Goal: Task Accomplishment & Management: Complete application form

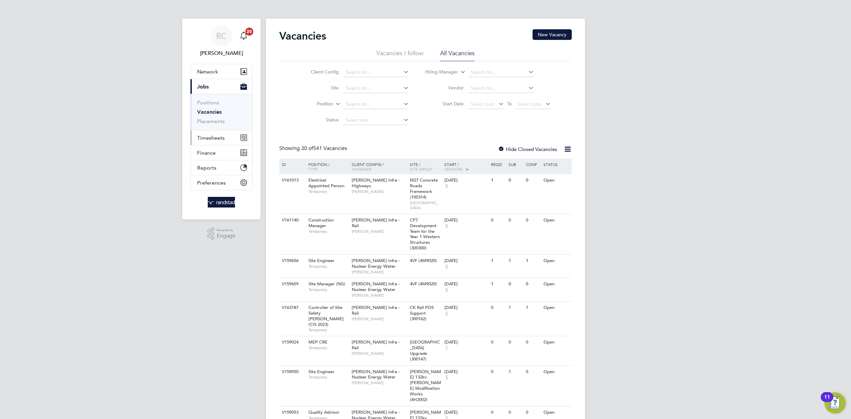
click at [219, 137] on span "Timesheets" at bounding box center [211, 138] width 28 height 6
click at [215, 121] on li "Timesheets" at bounding box center [222, 118] width 50 height 9
click at [216, 117] on link "Timesheets" at bounding box center [211, 117] width 28 height 6
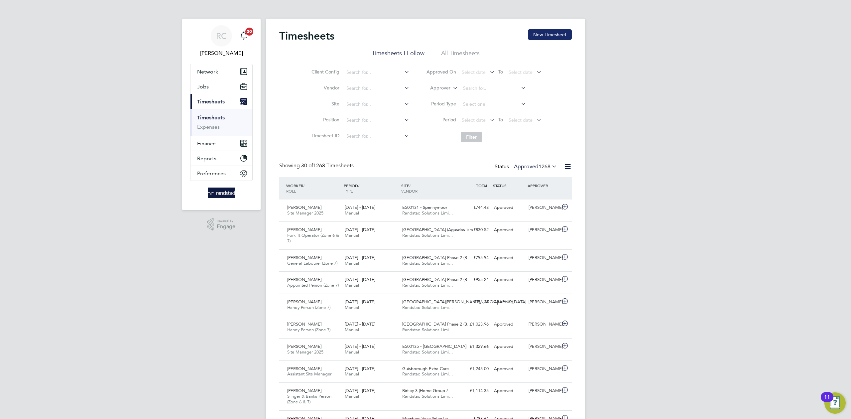
click at [535, 39] on button "New Timesheet" at bounding box center [550, 34] width 44 height 11
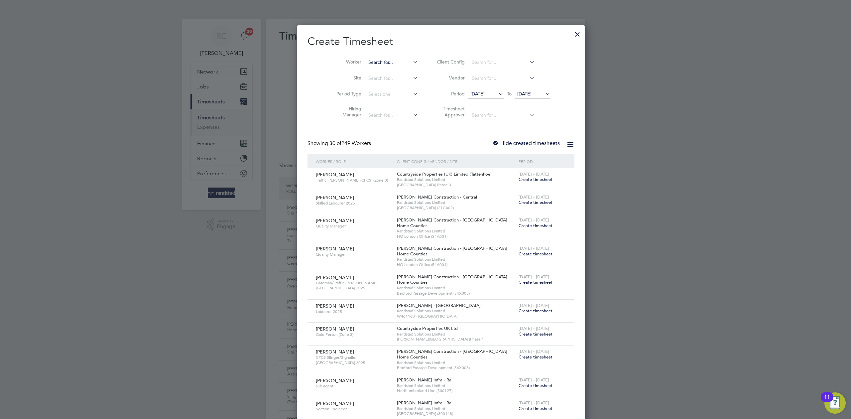
click at [366, 65] on input at bounding box center [392, 62] width 52 height 9
click at [380, 80] on li "Chris Don nelly" at bounding box center [399, 80] width 98 height 9
type input "Chris Donnelly"
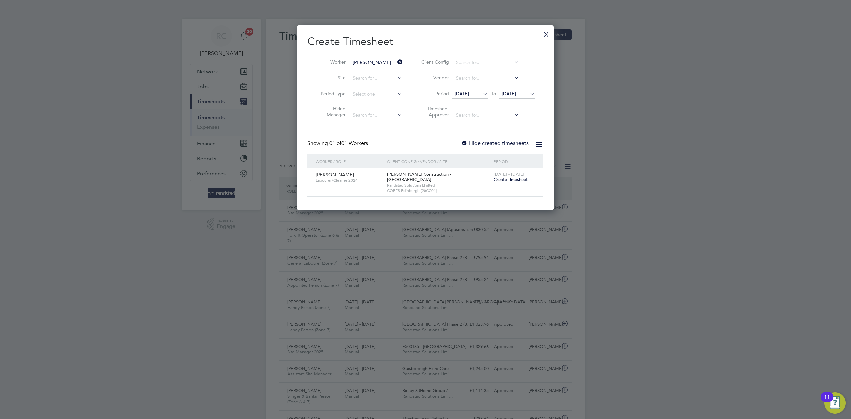
click at [494, 142] on label "Hide created timesheets" at bounding box center [495, 143] width 68 height 7
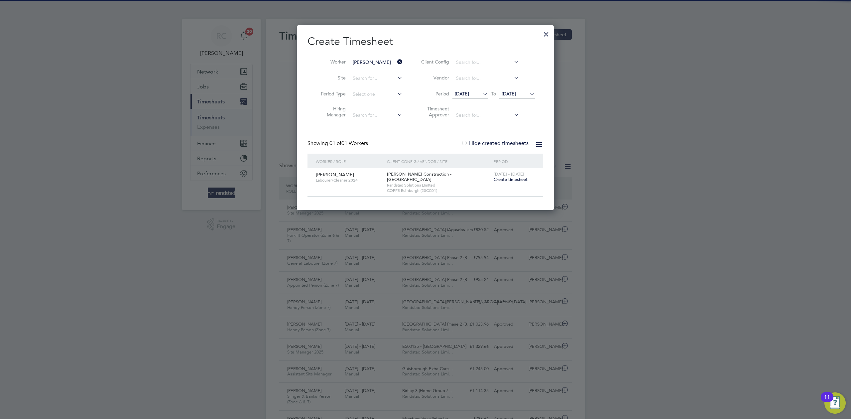
click at [516, 91] on span "[DATE]" at bounding box center [509, 94] width 14 height 6
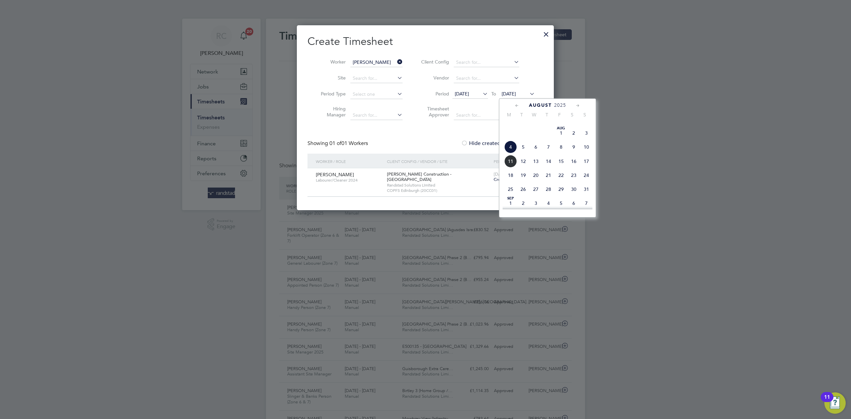
click at [590, 168] on span "17" at bounding box center [586, 161] width 13 height 13
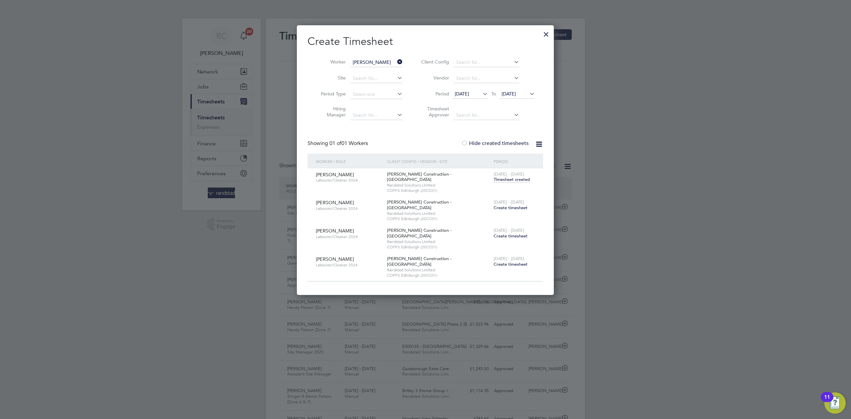
click at [417, 143] on div "Showing 01 of 01 Workers Hide created timesheets" at bounding box center [426, 147] width 236 height 14
click at [524, 178] on span "Timesheet created" at bounding box center [512, 180] width 36 height 6
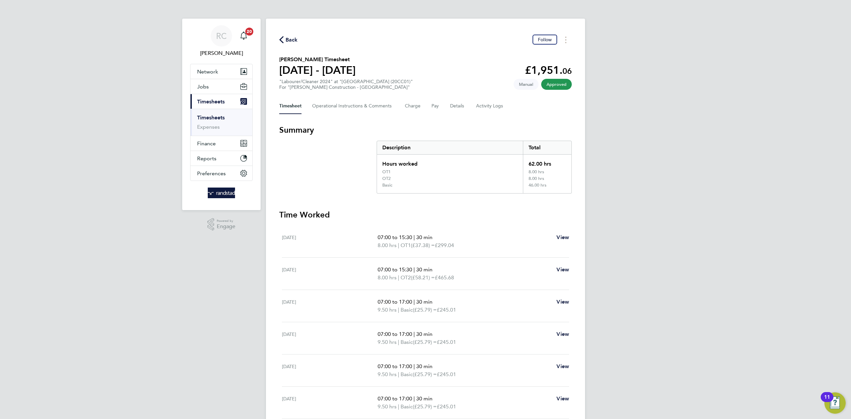
click at [763, 200] on div "RC Rebecca Cahill Notifications 20 Applications: Network Team Members Businesse…" at bounding box center [425, 255] width 851 height 510
click at [698, 170] on div "RC Rebecca Cahill Notifications 20 Applications: Network Team Members Businesse…" at bounding box center [425, 255] width 851 height 510
click at [288, 40] on span "Back" at bounding box center [292, 40] width 12 height 8
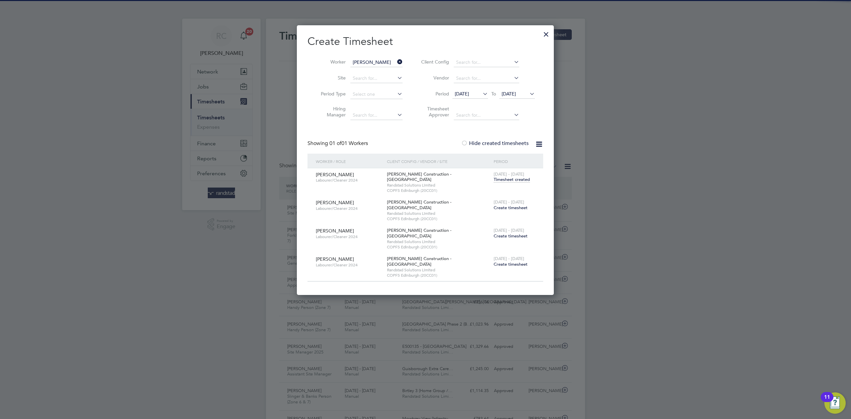
scroll to position [17, 58]
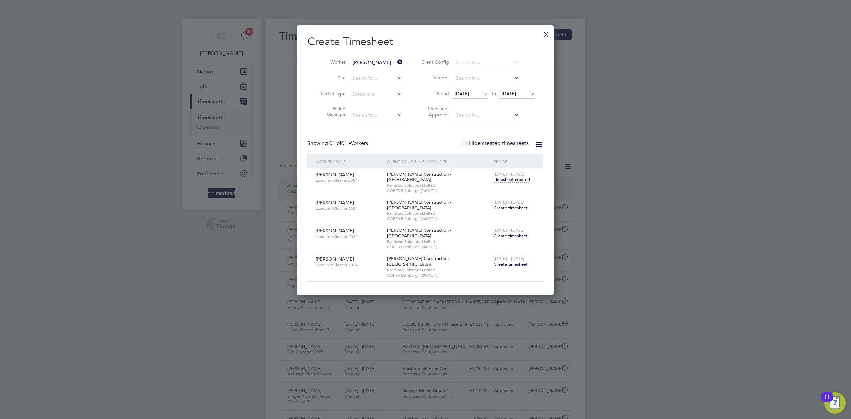
click at [444, 211] on span "Randstad Solutions Limited" at bounding box center [438, 213] width 103 height 5
click at [504, 175] on span "26 Jul - 1 Aug 2025" at bounding box center [509, 174] width 31 height 6
click at [505, 179] on span "Timesheet created" at bounding box center [512, 180] width 36 height 6
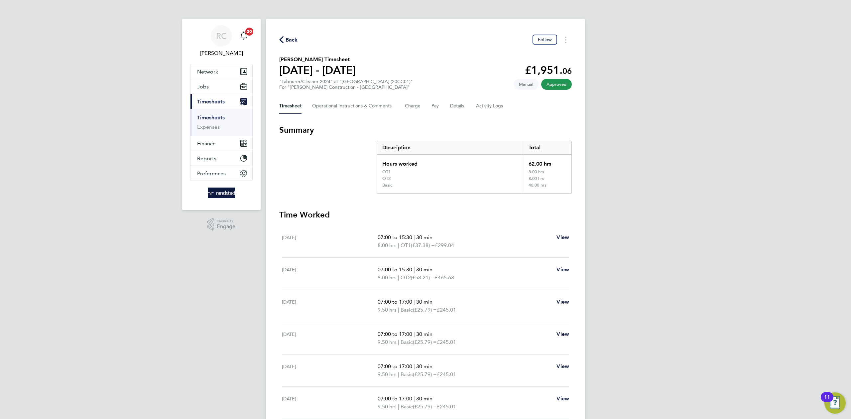
click at [450, 242] on span "£299.04" at bounding box center [444, 245] width 19 height 6
click at [559, 238] on span "View" at bounding box center [563, 237] width 13 height 6
select select "30"
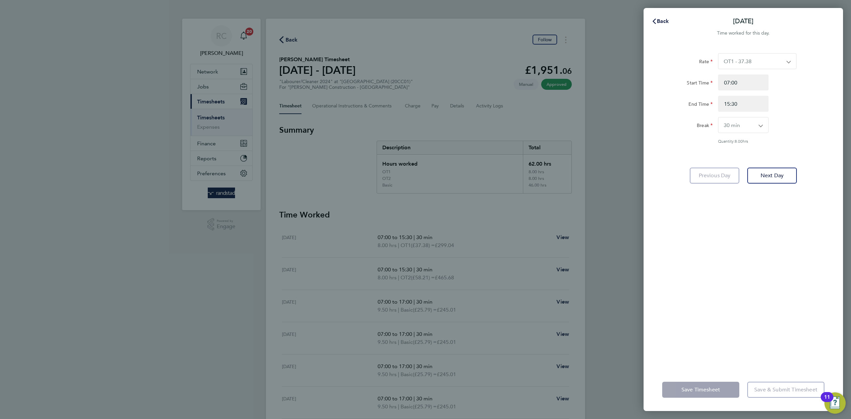
click at [811, 94] on div "Start Time 07:00 End Time 15:30" at bounding box center [744, 92] width 168 height 37
click at [663, 21] on span "Back" at bounding box center [663, 21] width 12 height 6
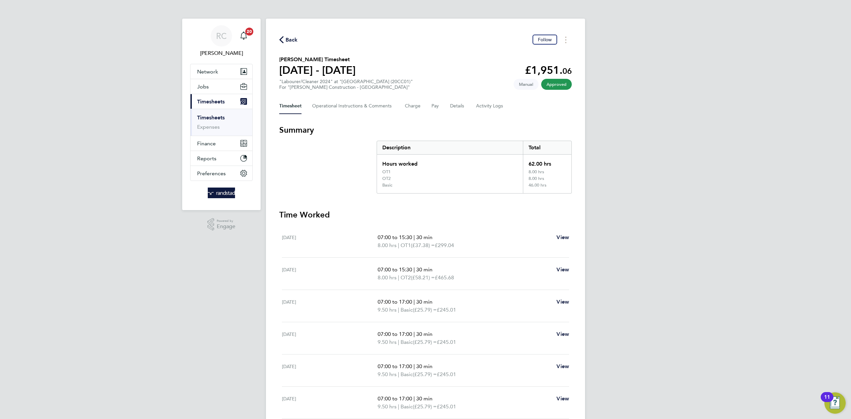
click at [638, 76] on div "RC Rebecca Cahill Notifications 20 Applications: Network Team Members Businesse…" at bounding box center [425, 255] width 851 height 510
click at [753, 229] on div "RC Rebecca Cahill Notifications 20 Applications: Network Team Members Businesse…" at bounding box center [425, 255] width 851 height 510
click at [757, 180] on div "RC Rebecca Cahill Notifications 20 Applications: Network Team Members Businesse…" at bounding box center [425, 255] width 851 height 510
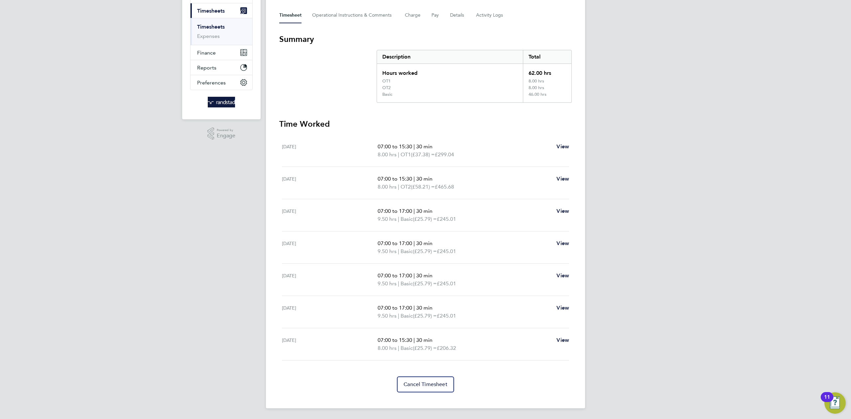
click at [697, 164] on div "RC Rebecca Cahill Notifications 20 Applications: Network Team Members Businesse…" at bounding box center [425, 164] width 851 height 510
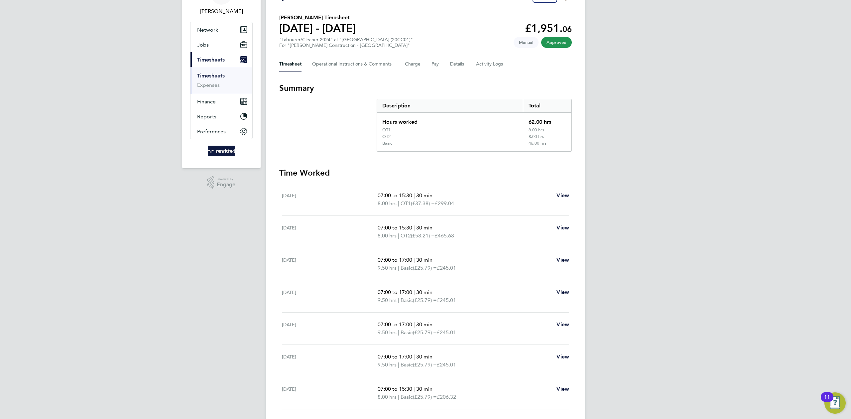
scroll to position [0, 0]
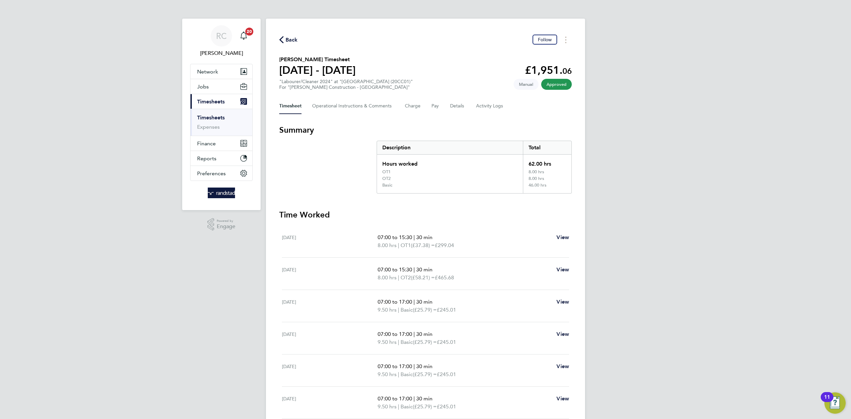
click at [637, 319] on div "RC Rebecca Cahill Notifications 20 Applications: Network Team Members Businesse…" at bounding box center [425, 255] width 851 height 510
click at [699, 86] on div "RC Rebecca Cahill Notifications 20 Applications: Network Team Members Businesse…" at bounding box center [425, 255] width 851 height 510
click at [704, 149] on div "RC Rebecca Cahill Notifications 20 Applications: Network Team Members Businesse…" at bounding box center [425, 255] width 851 height 510
click at [215, 116] on link "Timesheets" at bounding box center [211, 117] width 28 height 6
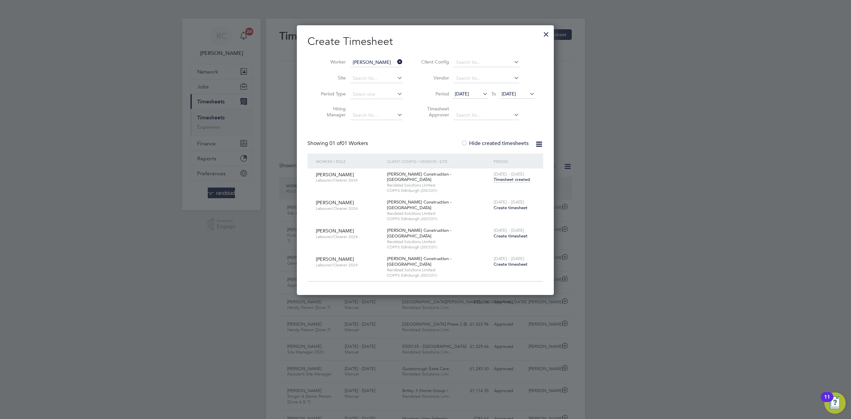
scroll to position [17, 58]
drag, startPoint x: 545, startPoint y: 31, endPoint x: 441, endPoint y: 5, distance: 107.7
click at [544, 31] on div at bounding box center [546, 33] width 12 height 12
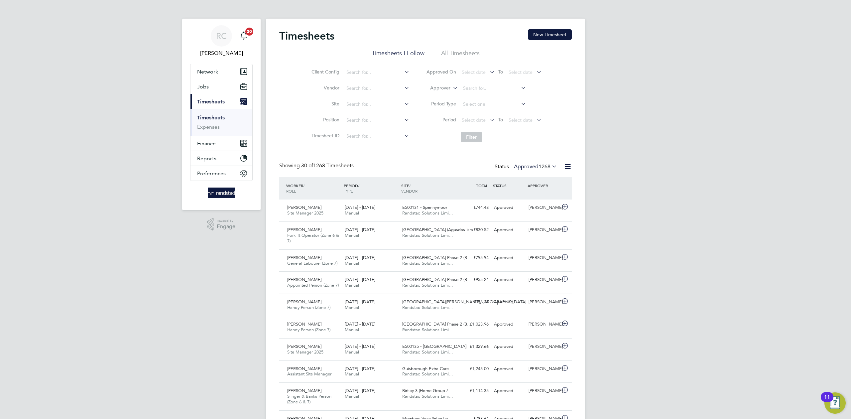
click at [218, 116] on link "Timesheets" at bounding box center [211, 117] width 28 height 6
click at [553, 34] on button "New Timesheet" at bounding box center [550, 34] width 44 height 11
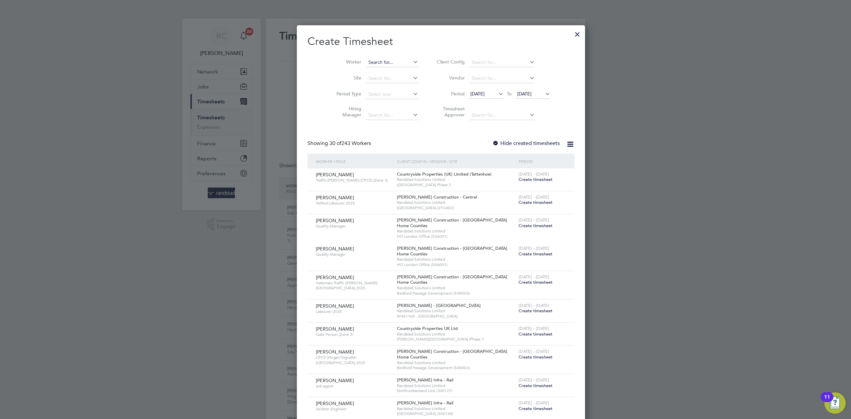
scroll to position [1129, 257]
click at [371, 62] on input at bounding box center [392, 62] width 52 height 9
type input "james mckell"
click at [376, 71] on li "John Mck ellar" at bounding box center [396, 71] width 93 height 9
type input "John Mckellar"
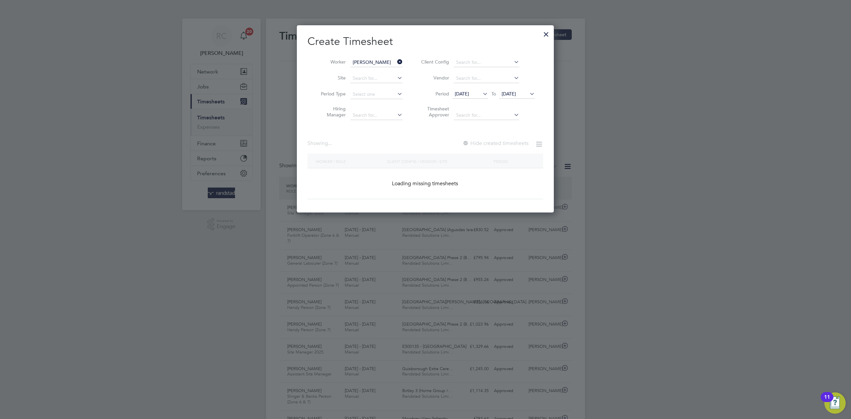
scroll to position [180, 257]
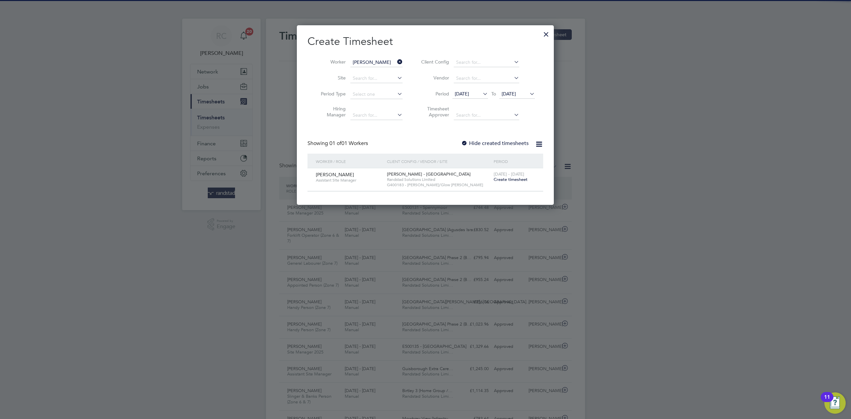
click at [511, 141] on label "Hide created timesheets" at bounding box center [495, 143] width 68 height 7
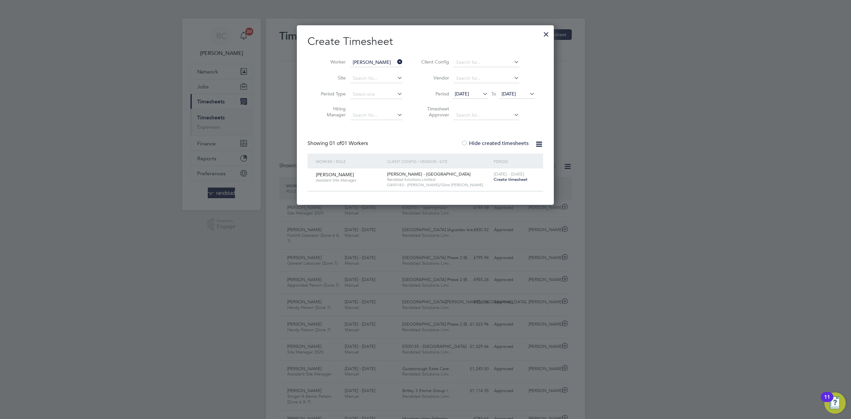
drag, startPoint x: 516, startPoint y: 89, endPoint x: 573, endPoint y: 138, distance: 75.2
click at [516, 89] on li "Period 28 Jul 2025 To 04 Aug 2025" at bounding box center [477, 94] width 132 height 16
click at [521, 90] on span "[DATE]" at bounding box center [518, 94] width 36 height 9
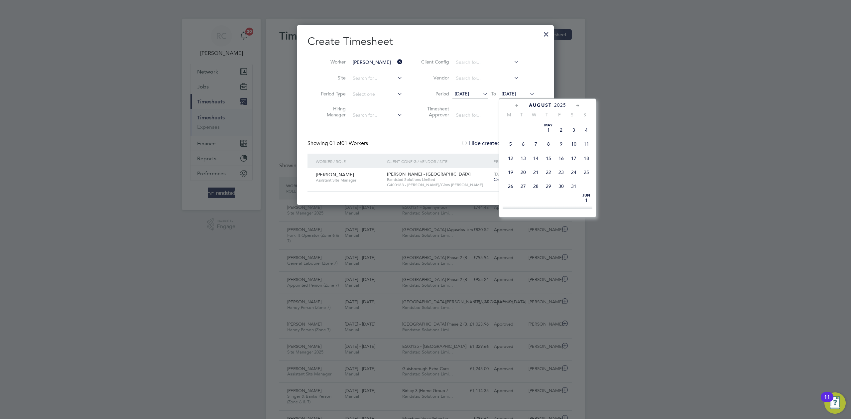
scroll to position [221, 0]
click at [587, 168] on span "17" at bounding box center [586, 161] width 13 height 13
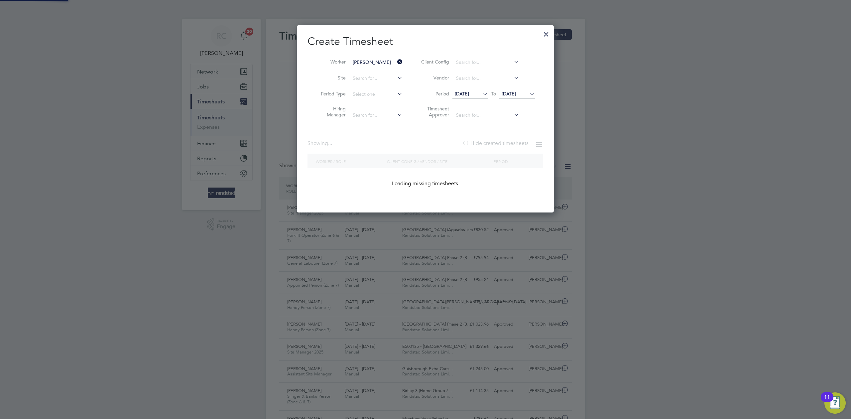
scroll to position [248, 257]
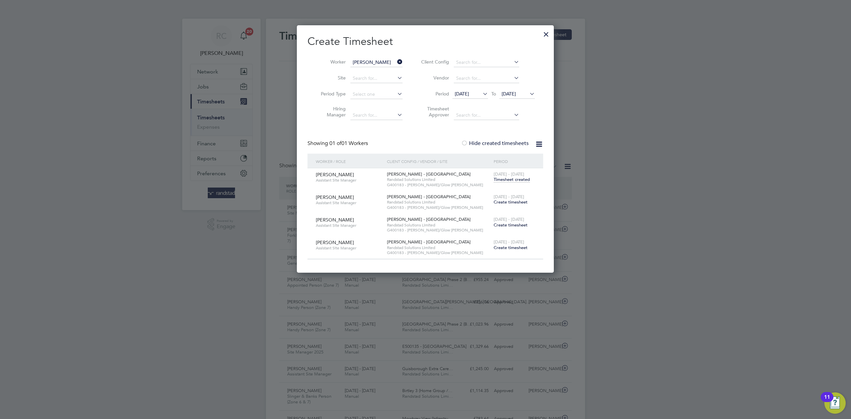
click at [396, 60] on icon at bounding box center [396, 61] width 0 height 9
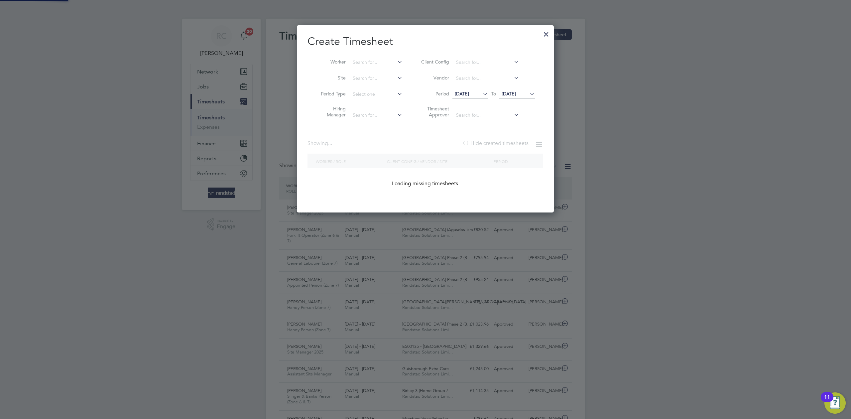
scroll to position [188, 257]
click at [379, 60] on input at bounding box center [377, 62] width 52 height 9
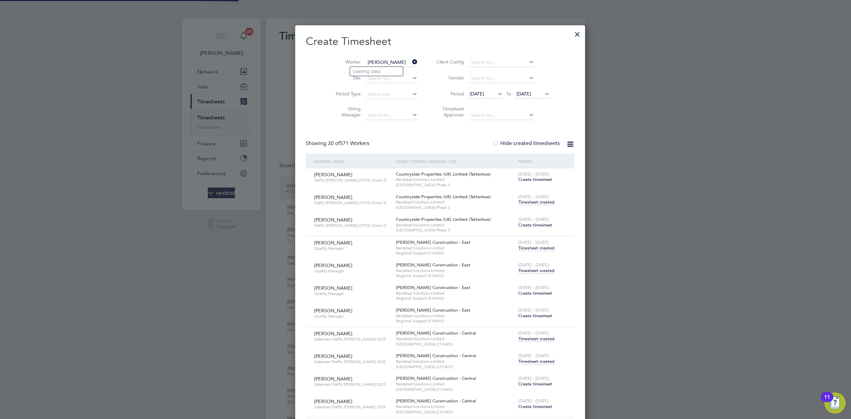
scroll to position [2742, 261]
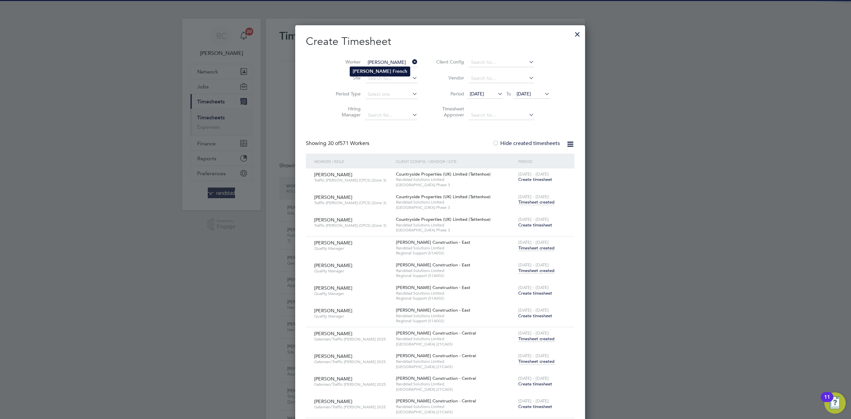
click at [393, 70] on b "French" at bounding box center [400, 72] width 15 height 6
type input "[PERSON_NAME]"
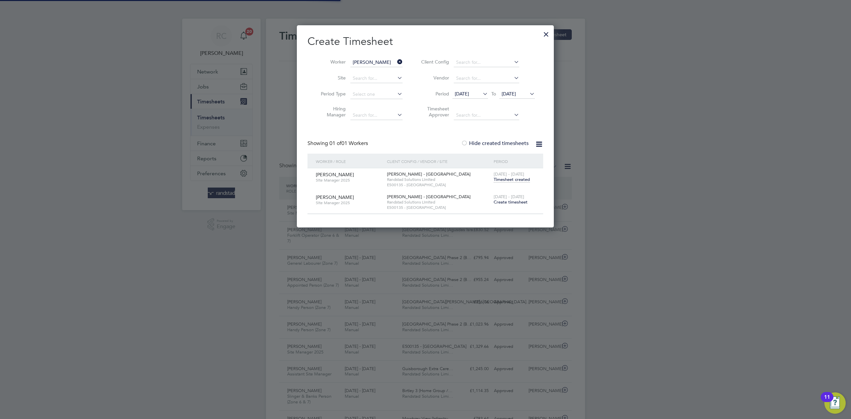
scroll to position [202, 257]
click at [516, 96] on span "17 Aug 2025" at bounding box center [509, 94] width 14 height 6
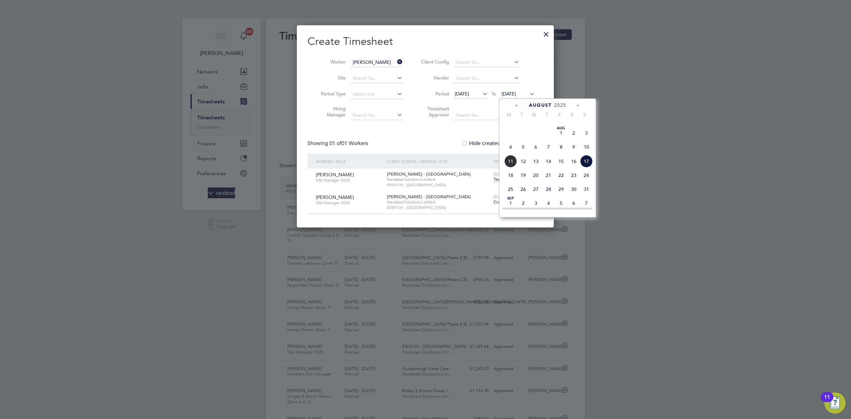
scroll to position [236, 0]
click at [590, 181] on span "31" at bounding box center [586, 174] width 13 height 13
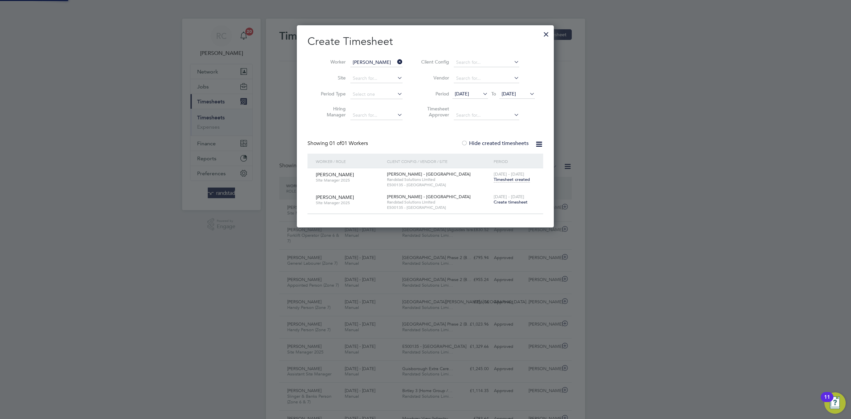
scroll to position [202, 257]
click at [510, 204] on span "Create timesheet" at bounding box center [511, 202] width 34 height 6
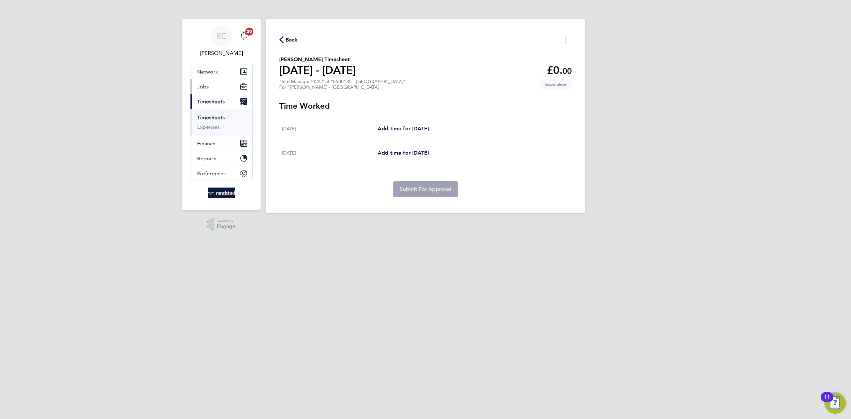
click at [210, 83] on button "Jobs" at bounding box center [222, 86] width 62 height 15
click at [217, 122] on link "Placements" at bounding box center [211, 121] width 28 height 6
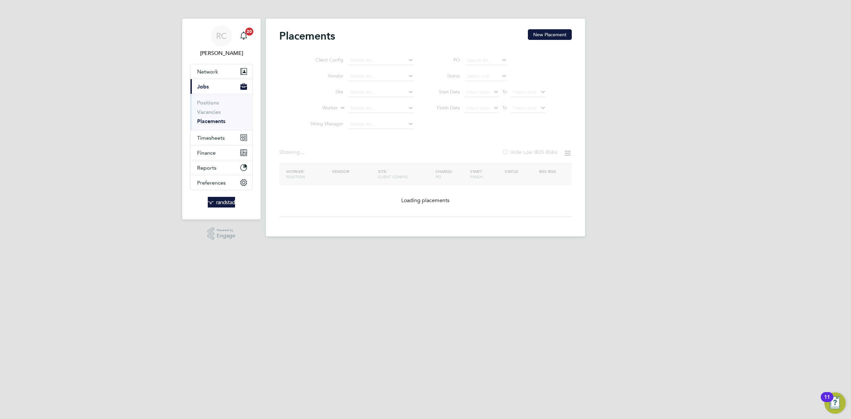
click at [369, 109] on ul "Client Config Vendor Site Worker Hiring Manager" at bounding box center [359, 93] width 125 height 80
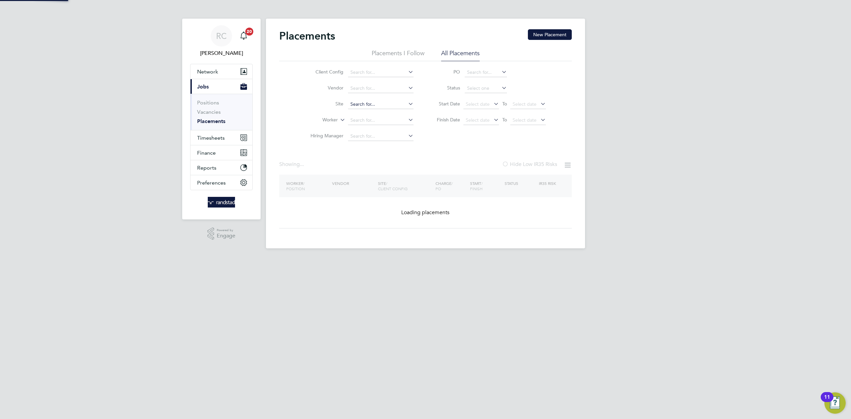
click at [368, 104] on input at bounding box center [381, 104] width 66 height 9
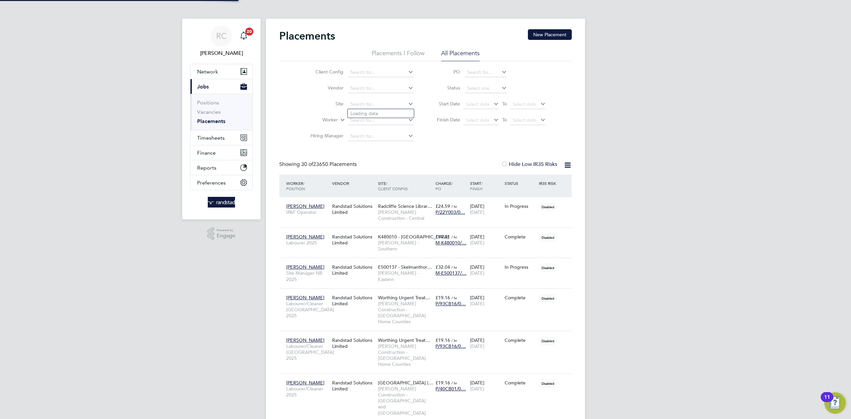
click at [368, 118] on ul "Loading data" at bounding box center [381, 113] width 67 height 9
click at [392, 120] on input at bounding box center [381, 120] width 66 height 9
click at [389, 127] on li "David French" at bounding box center [381, 129] width 66 height 9
type input "[PERSON_NAME]"
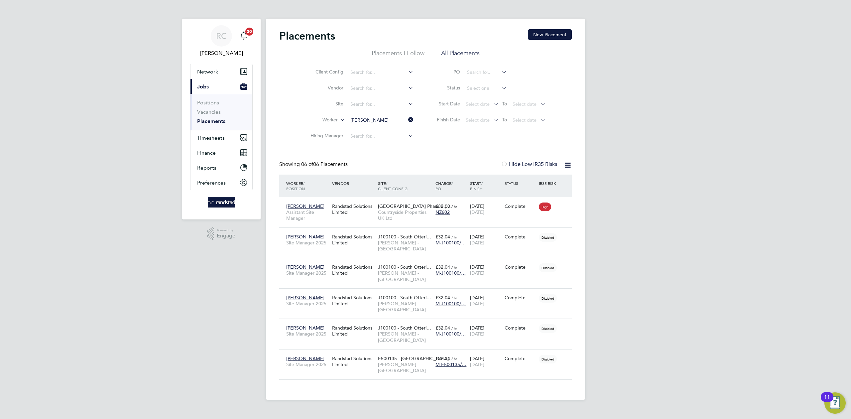
click at [685, 203] on div "RC Rebecca Cahill Notifications 20 Applications: Network Team Members Businesse…" at bounding box center [425, 205] width 851 height 410
click at [523, 349] on div "David French Site Manager 2025 Randstad Solutions Limited E500135 - Spencerbeck…" at bounding box center [425, 364] width 293 height 31
click at [563, 355] on icon at bounding box center [563, 359] width 7 height 8
click at [504, 352] on div "Complete" at bounding box center [520, 358] width 35 height 13
click at [211, 136] on span "Timesheets" at bounding box center [211, 138] width 28 height 6
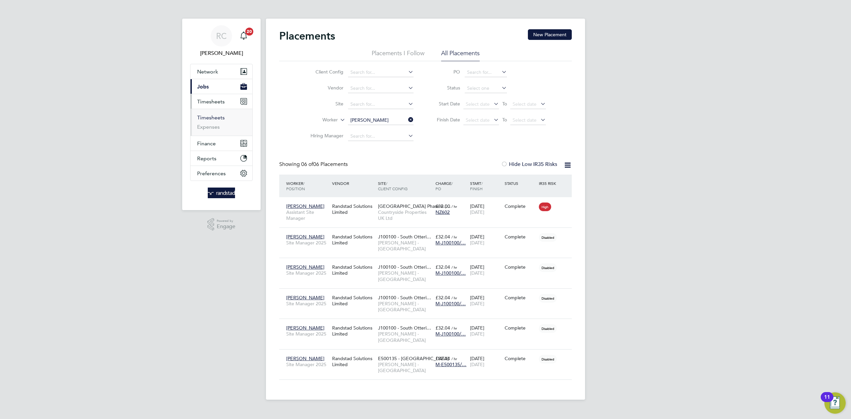
click at [218, 117] on link "Timesheets" at bounding box center [211, 117] width 28 height 6
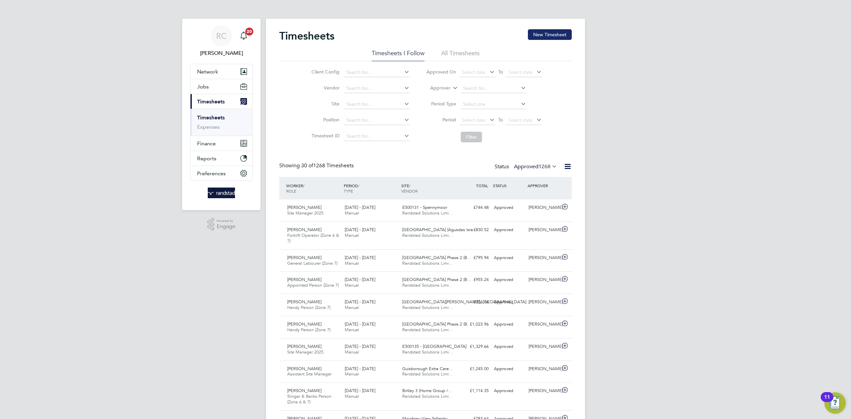
click at [564, 34] on button "New Timesheet" at bounding box center [550, 34] width 44 height 11
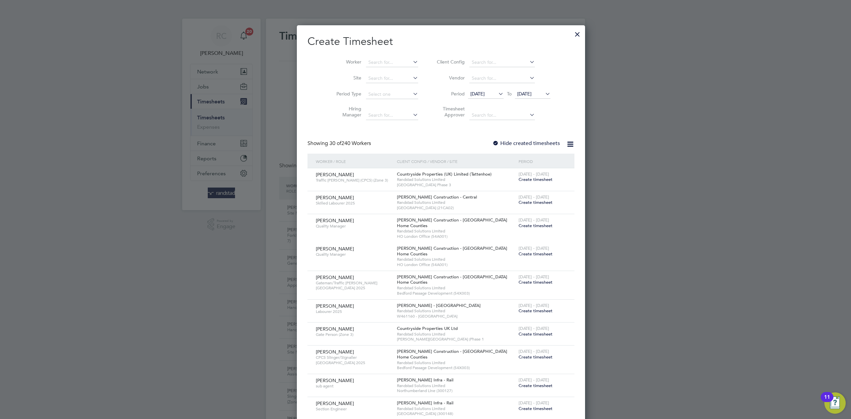
click at [374, 57] on li "Worker" at bounding box center [374, 63] width 103 height 16
click at [373, 61] on input at bounding box center [392, 62] width 52 height 9
click at [393, 69] on b "French" at bounding box center [400, 72] width 15 height 6
type input "[PERSON_NAME]"
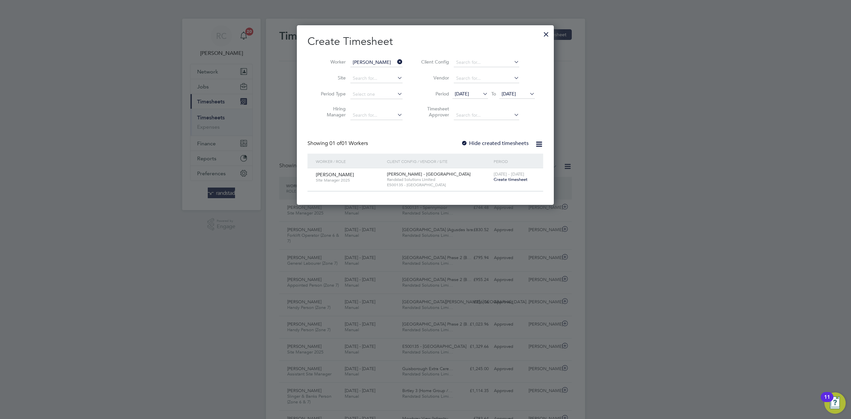
click at [511, 180] on span "Create timesheet" at bounding box center [511, 180] width 34 height 6
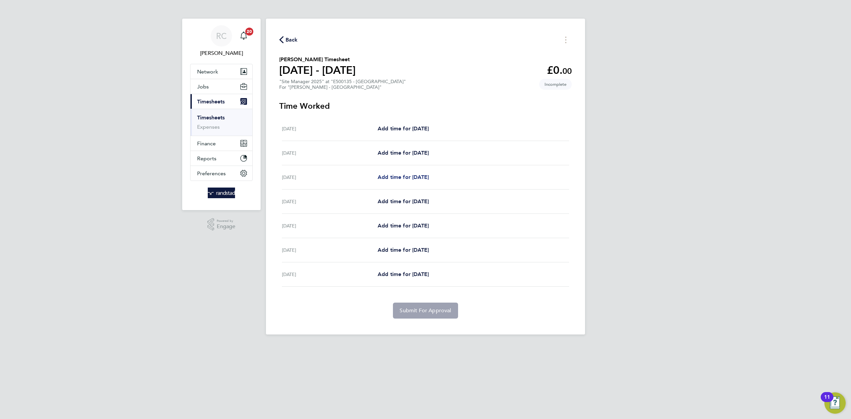
click at [417, 180] on span "Add time for Mon 04 Aug" at bounding box center [403, 177] width 51 height 6
select select "60"
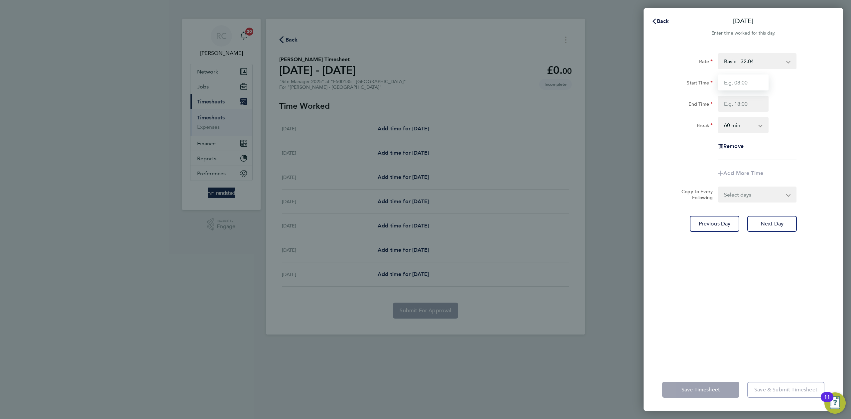
click at [744, 82] on input "Start Time" at bounding box center [743, 82] width 51 height 16
type input "08:00"
click at [750, 103] on input "End Time" at bounding box center [743, 104] width 51 height 16
type input "16:30"
click at [749, 123] on select "0 min 15 min 30 min 45 min 60 min 75 min 90 min" at bounding box center [739, 125] width 41 height 15
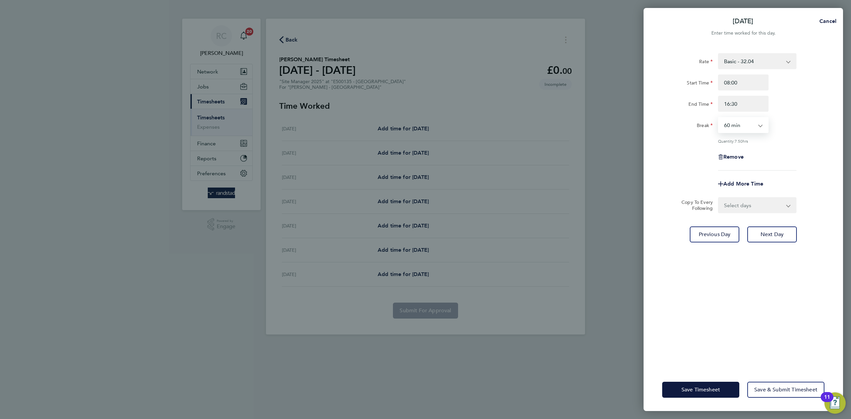
select select "30"
click at [719, 118] on select "0 min 15 min 30 min 45 min 60 min 75 min 90 min" at bounding box center [739, 125] width 41 height 15
click at [794, 125] on div "Break 0 min 15 min 30 min 45 min 60 min 75 min 90 min" at bounding box center [744, 125] width 168 height 16
click at [764, 208] on select "Select days Day Tuesday Wednesday Thursday Friday" at bounding box center [754, 205] width 70 height 15
select select "THU"
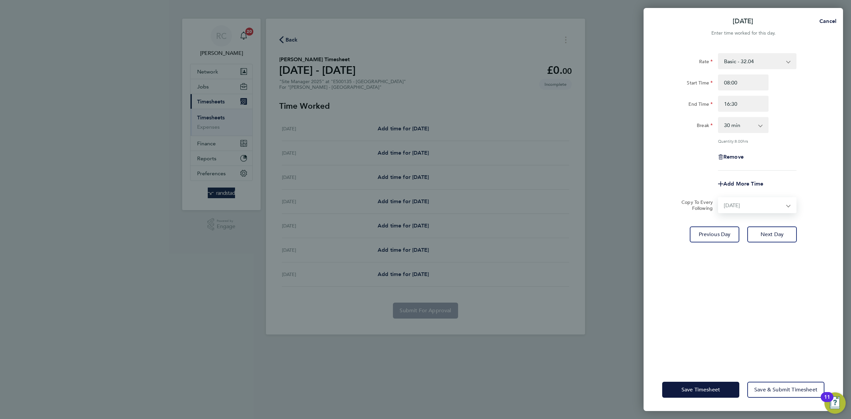
click at [719, 198] on select "Select days Day Tuesday Wednesday Thursday Friday" at bounding box center [754, 205] width 70 height 15
select select "2025-08-08"
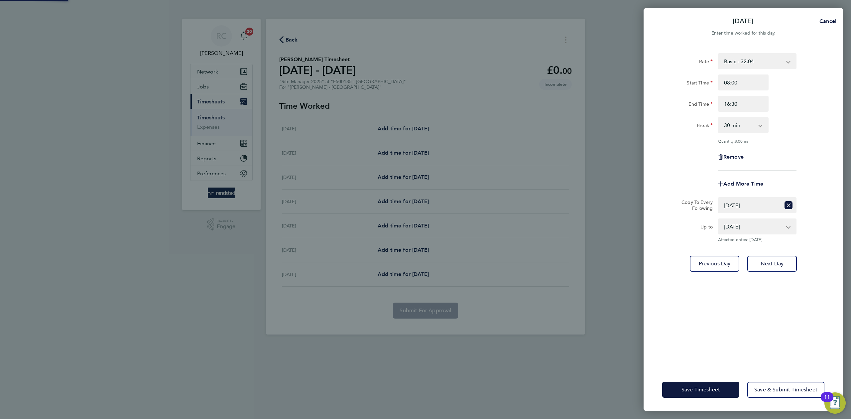
click at [760, 347] on div "Rate Basic - 32.04 Start Time 08:00 End Time 16:30 Break 0 min 15 min 30 min 45…" at bounding box center [744, 206] width 200 height 323
click at [709, 385] on button "Save Timesheet" at bounding box center [700, 390] width 77 height 16
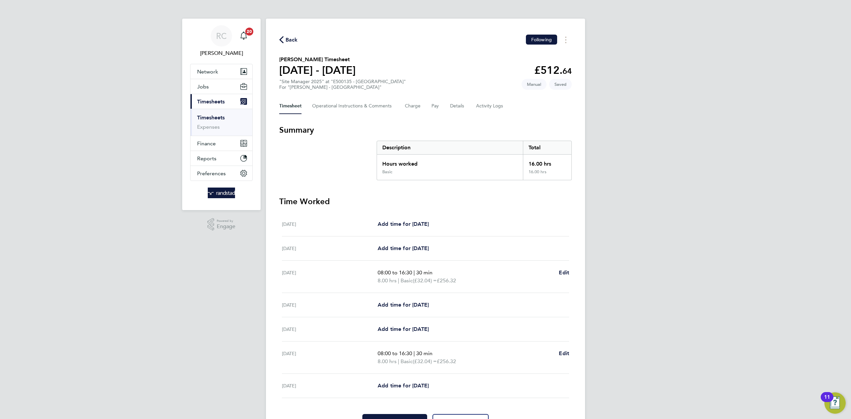
click at [400, 298] on div "Tue 05 Aug Add time for Tue 05 Aug Add time for Tue 05 Aug" at bounding box center [425, 305] width 287 height 24
click at [400, 307] on span "Add time for Tue 05 Aug" at bounding box center [403, 305] width 51 height 6
select select "60"
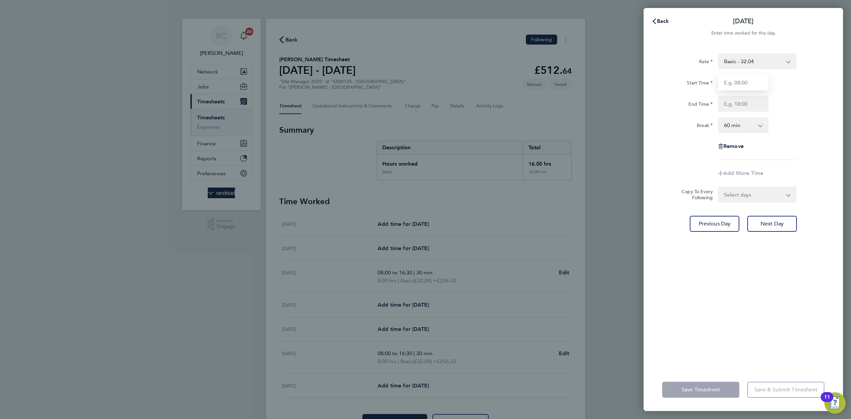
click at [736, 78] on input "Start Time" at bounding box center [743, 82] width 51 height 16
type input "08:00"
click at [747, 107] on input "End Time" at bounding box center [743, 104] width 51 height 16
type input "16:30"
click at [748, 122] on select "0 min 15 min 30 min 45 min 60 min 75 min 90 min" at bounding box center [739, 125] width 41 height 15
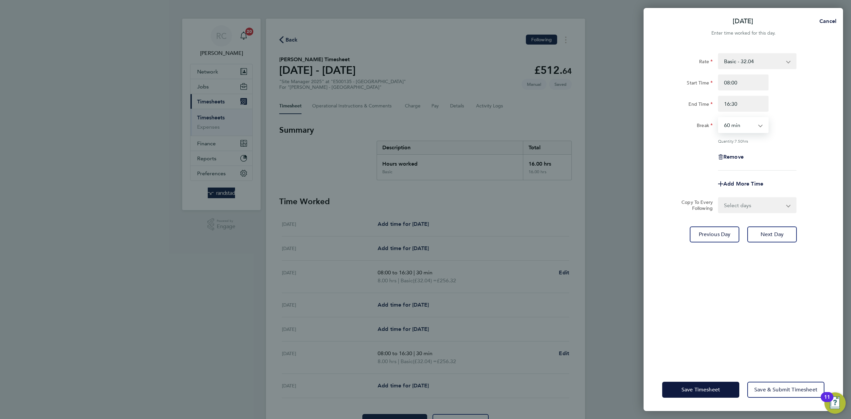
select select "30"
click at [719, 118] on select "0 min 15 min 30 min 45 min 60 min 75 min 90 min" at bounding box center [739, 125] width 41 height 15
click at [811, 151] on div "Remove" at bounding box center [744, 157] width 168 height 16
click at [769, 211] on select "Select days Day Wednesday Thursday Friday" at bounding box center [754, 205] width 70 height 15
select select "WED"
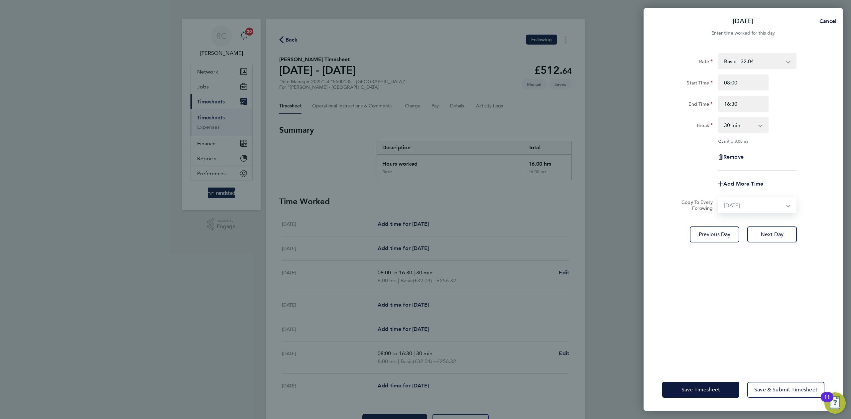
click at [719, 198] on select "Select days Day Wednesday Thursday Friday" at bounding box center [754, 205] width 70 height 15
select select "2025-08-08"
click at [762, 308] on div "Rate Basic - 32.04 Start Time 08:00 End Time 16:30 Break 0 min 15 min 30 min 45…" at bounding box center [744, 206] width 200 height 323
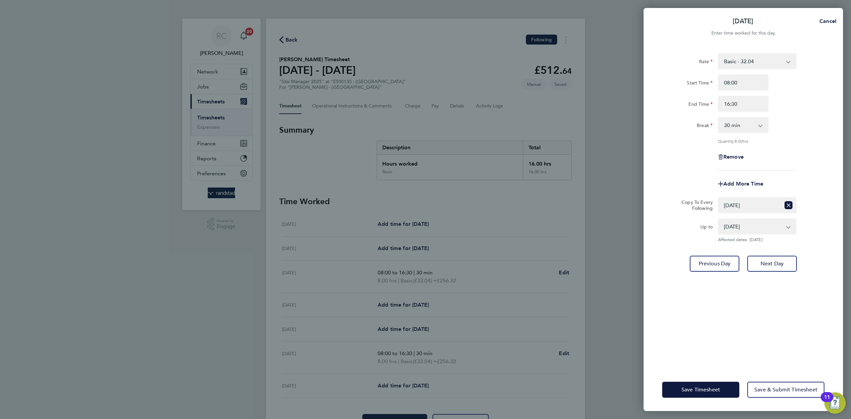
click at [684, 380] on div "Save Timesheet Save & Submit Timesheet" at bounding box center [744, 389] width 200 height 43
click at [682, 384] on button "Save Timesheet" at bounding box center [700, 390] width 77 height 16
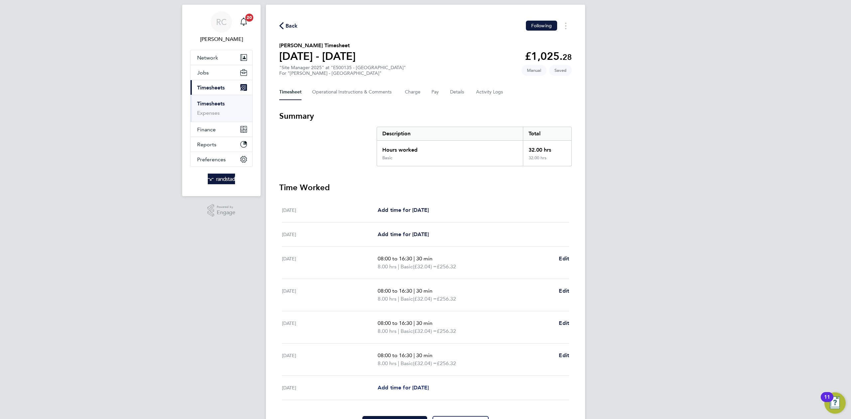
click at [423, 389] on span "Add time for Fri 08 Aug" at bounding box center [403, 387] width 51 height 6
select select "60"
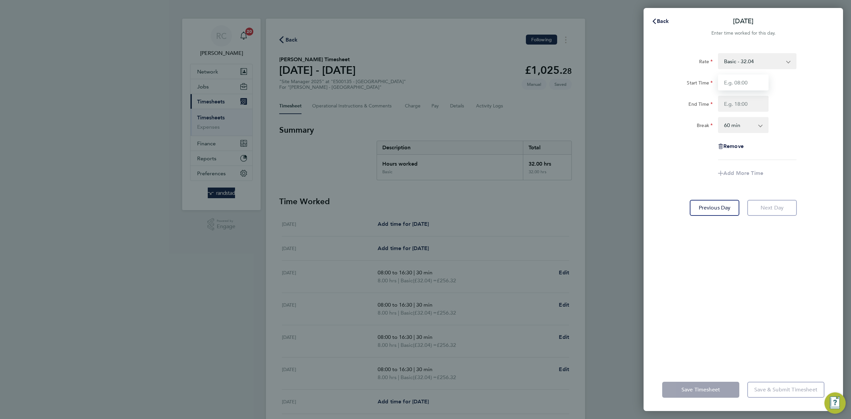
click at [750, 77] on input "Start Time" at bounding box center [743, 82] width 51 height 16
type input "08:00"
click at [732, 99] on input "End Time" at bounding box center [743, 104] width 51 height 16
type input "15:30"
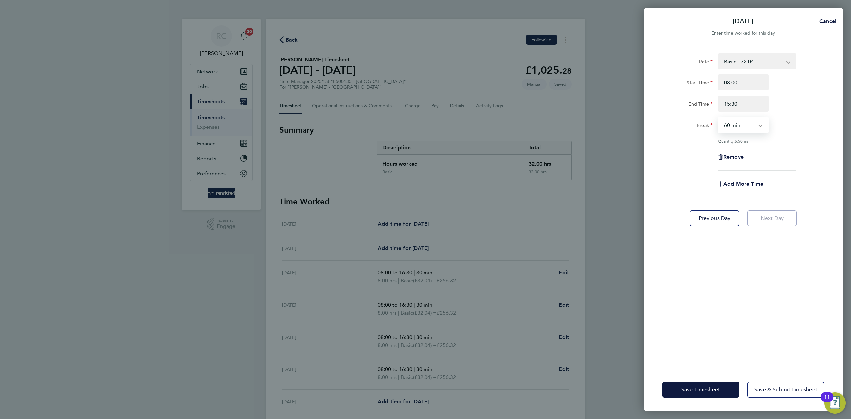
click at [743, 123] on select "0 min 15 min 30 min 45 min 60 min 75 min 90 min" at bounding box center [739, 125] width 41 height 15
select select "30"
click at [719, 118] on select "0 min 15 min 30 min 45 min 60 min 75 min 90 min" at bounding box center [739, 125] width 41 height 15
drag, startPoint x: 796, startPoint y: 157, endPoint x: 768, endPoint y: 266, distance: 112.4
click at [796, 159] on div "Remove" at bounding box center [744, 157] width 168 height 16
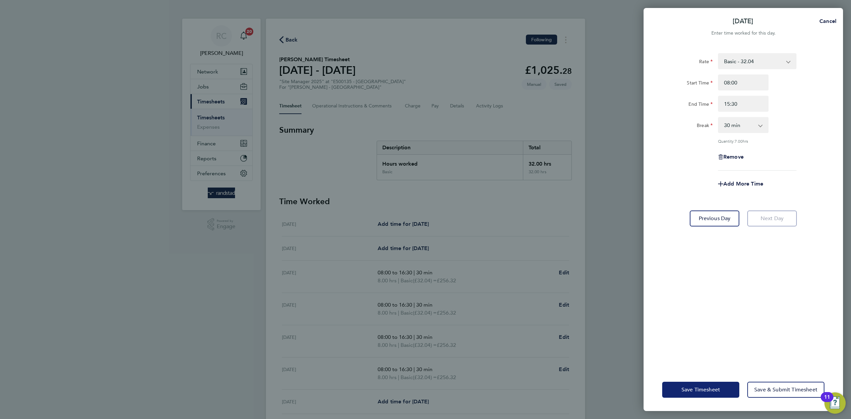
click at [665, 383] on button "Save Timesheet" at bounding box center [700, 390] width 77 height 16
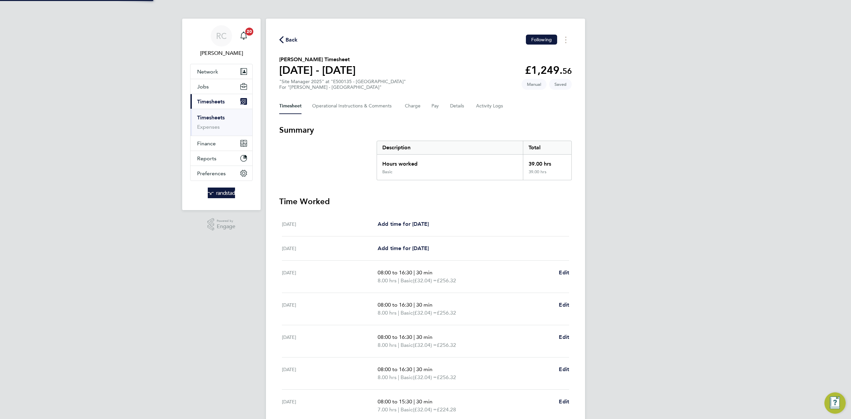
click at [654, 213] on div "RC Rebecca Cahill Notifications 20 Applications: Network Team Members Businesse…" at bounding box center [425, 240] width 851 height 481
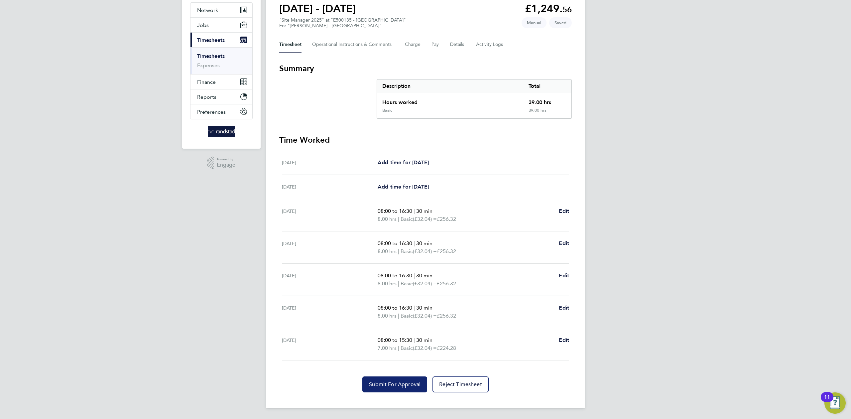
click at [401, 384] on span "Submit For Approval" at bounding box center [395, 384] width 52 height 7
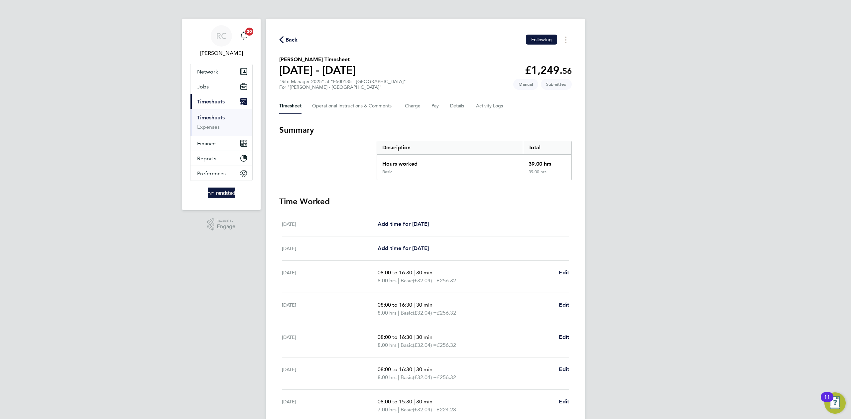
click at [285, 40] on span "Back" at bounding box center [288, 39] width 19 height 6
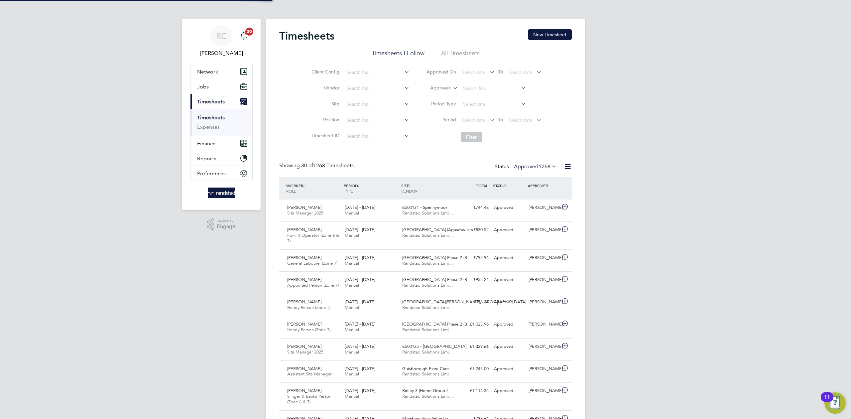
click at [547, 36] on button "New Timesheet" at bounding box center [550, 34] width 44 height 11
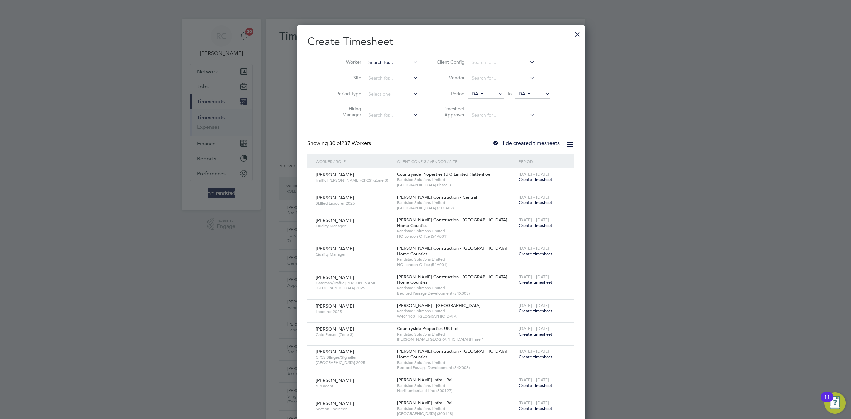
click at [375, 61] on input at bounding box center [392, 62] width 52 height 9
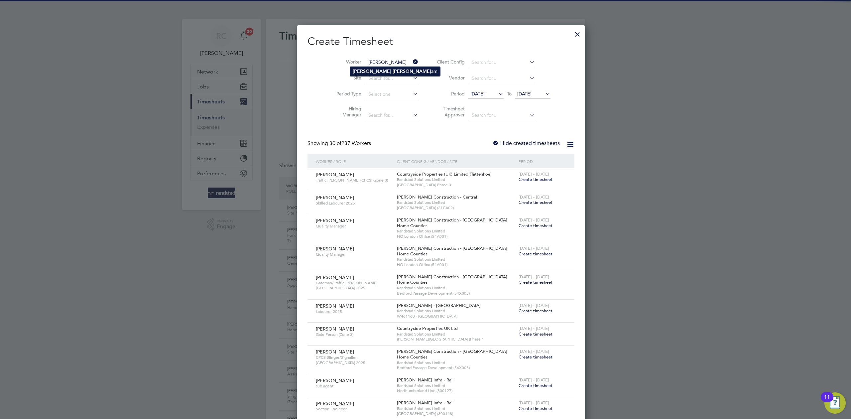
click at [375, 68] on li "Michael Marr am" at bounding box center [395, 71] width 90 height 9
type input "Michael Marram"
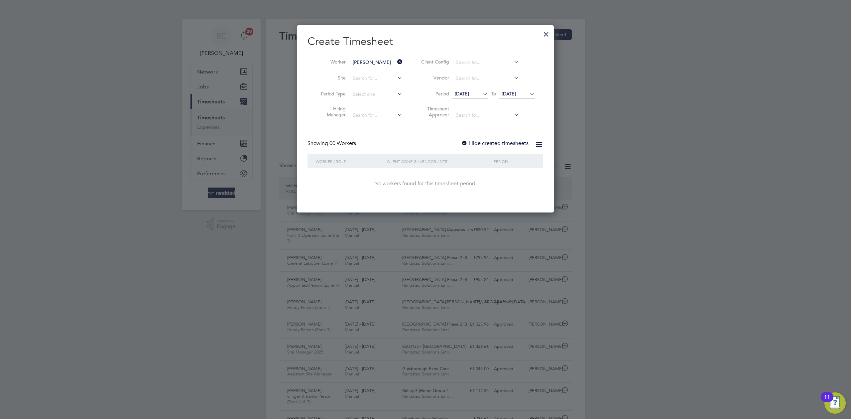
click at [516, 147] on div "Showing 00 Workers Hide created timesheets" at bounding box center [426, 147] width 236 height 14
click at [516, 144] on label "Hide created timesheets" at bounding box center [495, 143] width 68 height 7
click at [516, 92] on span "[DATE]" at bounding box center [509, 94] width 14 height 6
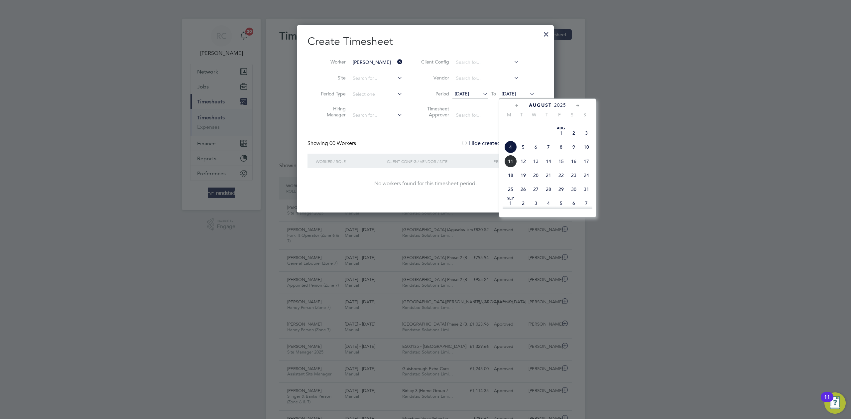
click at [583, 168] on span "17" at bounding box center [586, 161] width 13 height 13
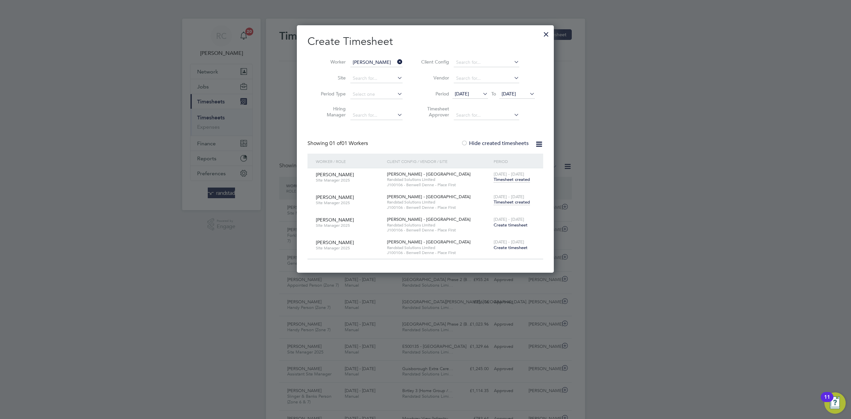
click at [516, 204] on span "Timesheet created" at bounding box center [512, 202] width 36 height 6
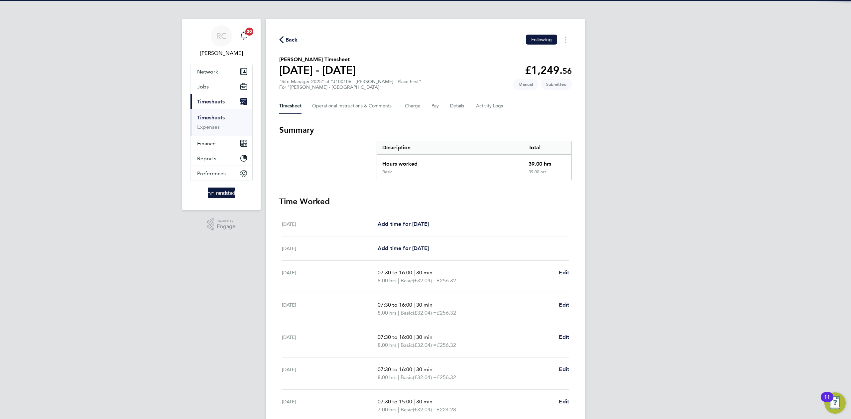
click at [709, 175] on div "RC Rebecca Cahill Notifications 20 Applications: Network Team Members Businesse…" at bounding box center [425, 240] width 851 height 481
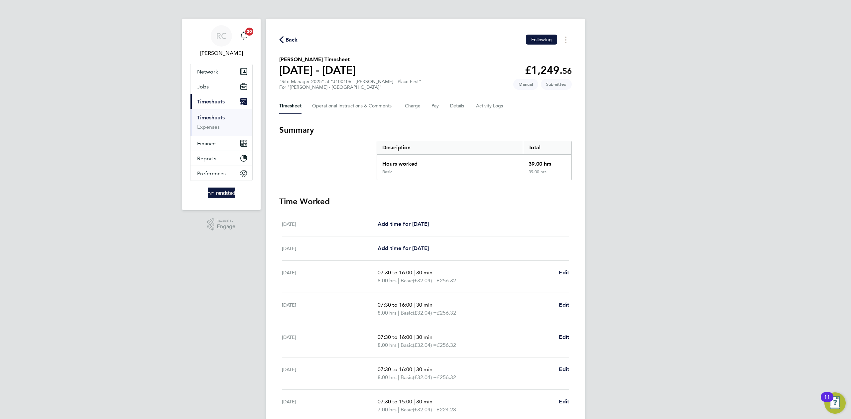
drag, startPoint x: 218, startPoint y: 115, endPoint x: 688, endPoint y: 135, distance: 471.3
click at [217, 116] on link "Timesheets" at bounding box center [211, 117] width 28 height 6
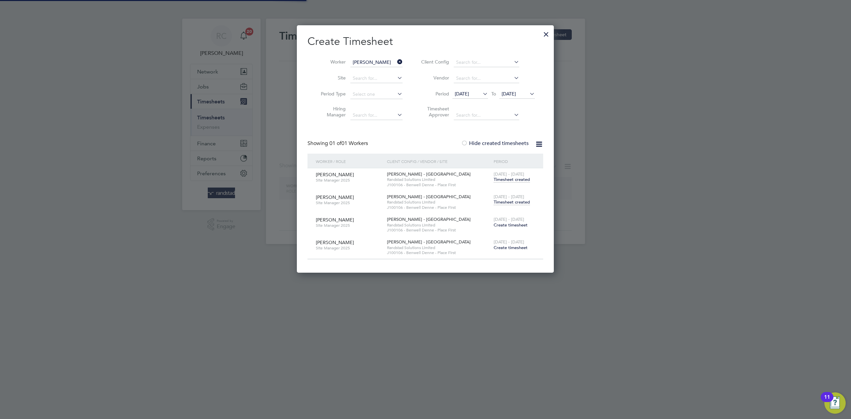
scroll to position [248, 257]
click at [396, 61] on icon at bounding box center [396, 61] width 0 height 9
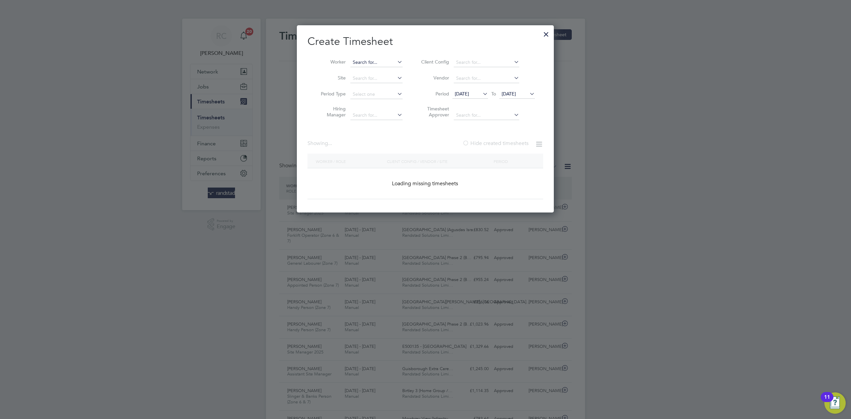
scroll to position [17, 58]
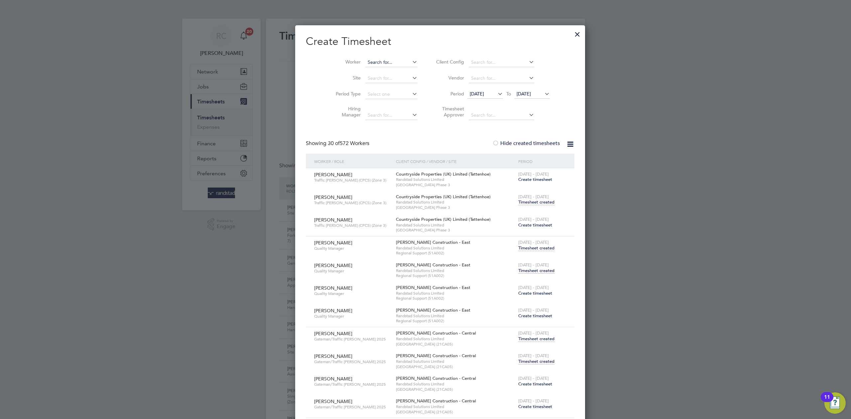
click at [386, 61] on input at bounding box center [391, 62] width 52 height 9
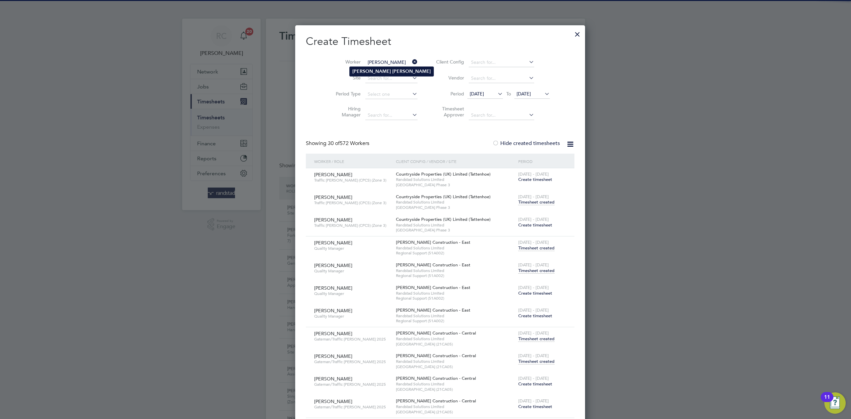
click at [385, 70] on li "John Jubb" at bounding box center [392, 71] width 84 height 9
type input "[PERSON_NAME]"
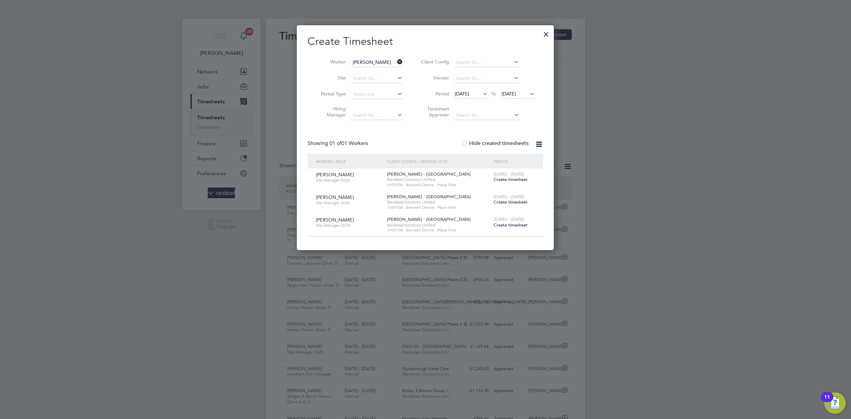
click at [499, 181] on span "Create timesheet" at bounding box center [511, 180] width 34 height 6
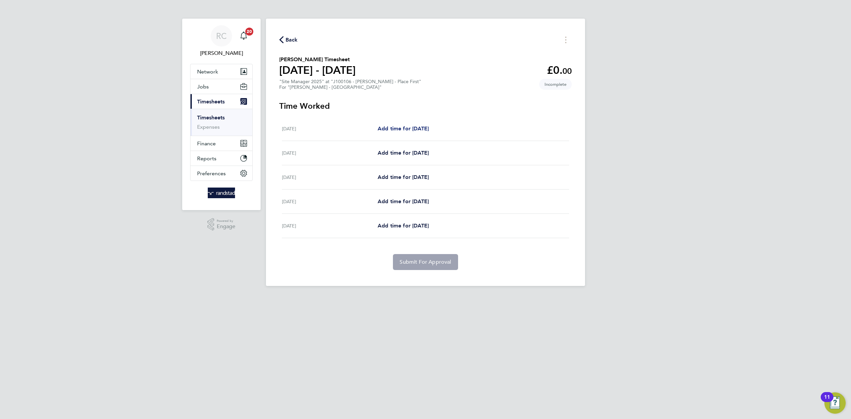
click at [408, 132] on span "Add time for Mon 04 Aug" at bounding box center [403, 128] width 51 height 6
select select "60"
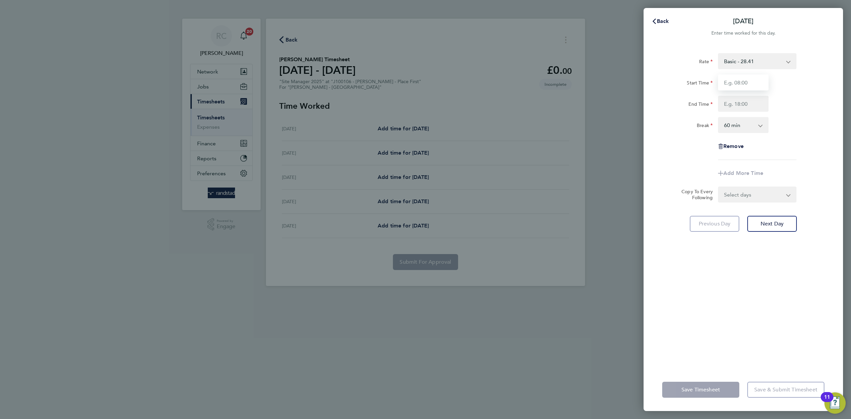
click at [753, 80] on input "Start Time" at bounding box center [743, 82] width 51 height 16
type input "08:00"
click at [805, 94] on div "Start Time 08:00 End Time" at bounding box center [744, 92] width 168 height 37
click at [738, 105] on input "End Time" at bounding box center [743, 104] width 51 height 16
type input "16:30"
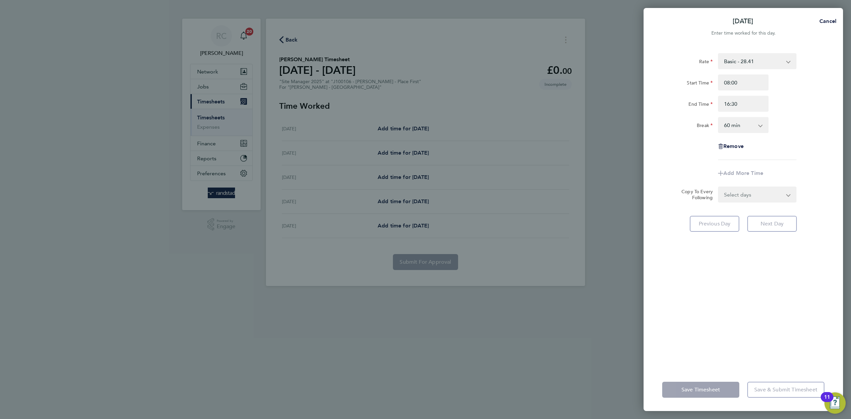
click at [815, 109] on div "End Time 16:30" at bounding box center [744, 104] width 168 height 16
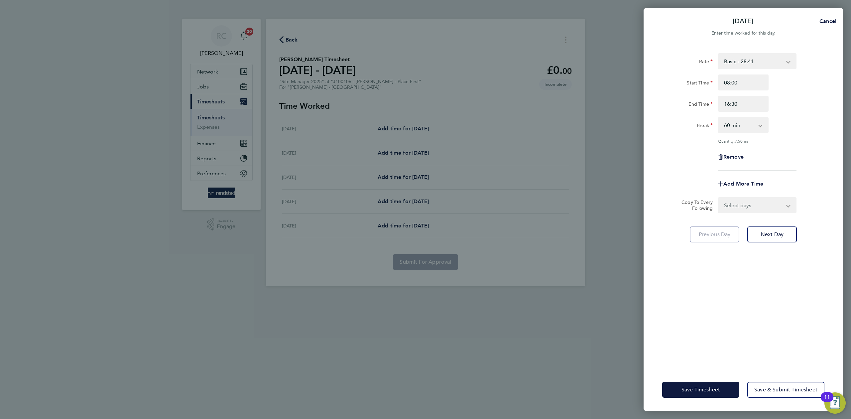
click at [813, 119] on div "Break 0 min 15 min 30 min 45 min 60 min 75 min 90 min" at bounding box center [744, 125] width 168 height 16
click at [794, 134] on div "Rate Basic - 28.41 Start Time 08:00 End Time 16:30 Break 0 min 15 min 30 min 45…" at bounding box center [743, 111] width 162 height 117
click at [766, 208] on select "Select days Day Tuesday Wednesday Thursday Friday" at bounding box center [754, 205] width 70 height 15
select select "THU"
click at [719, 198] on select "Select days Day Tuesday Wednesday Thursday Friday" at bounding box center [754, 205] width 70 height 15
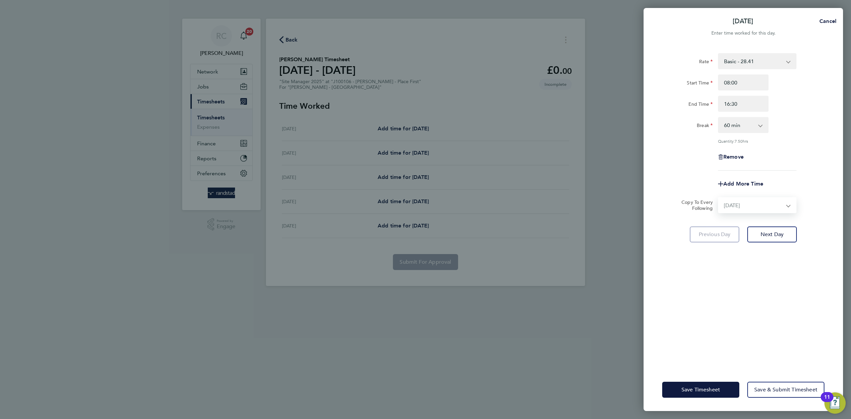
select select "2025-08-08"
drag, startPoint x: 777, startPoint y: 341, endPoint x: 739, endPoint y: 372, distance: 48.2
click at [777, 342] on div "Rate Basic - 28.41 Start Time 08:00 End Time 16:30 Break 0 min 15 min 30 min 45…" at bounding box center [744, 206] width 200 height 323
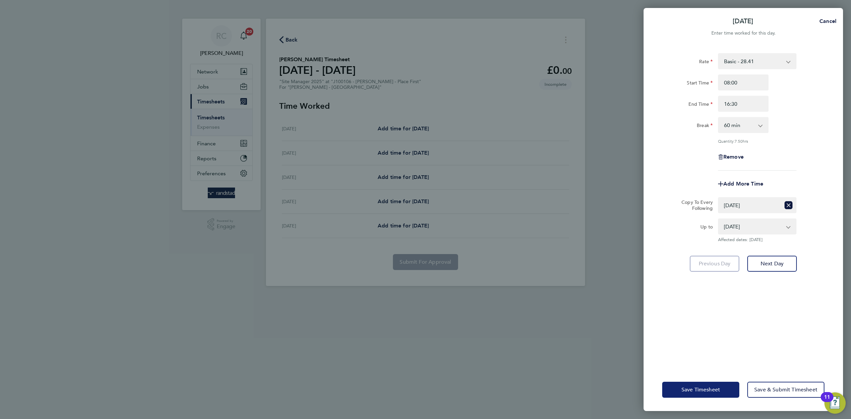
click at [667, 388] on button "Save Timesheet" at bounding box center [700, 390] width 77 height 16
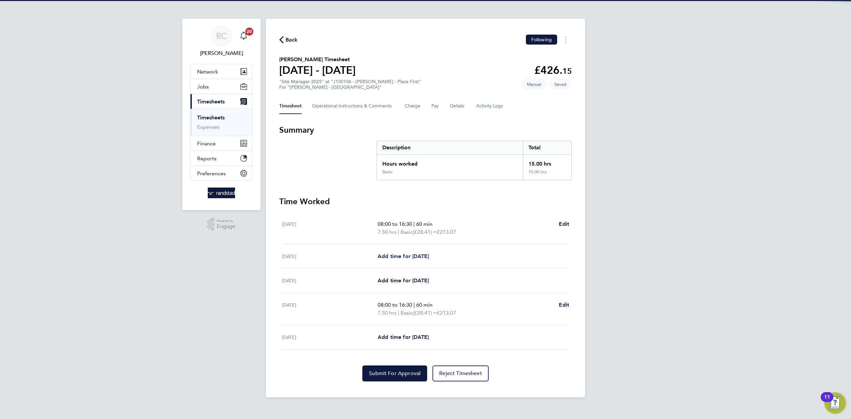
click at [426, 257] on span "Add time for Tue 05 Aug" at bounding box center [403, 256] width 51 height 6
select select "60"
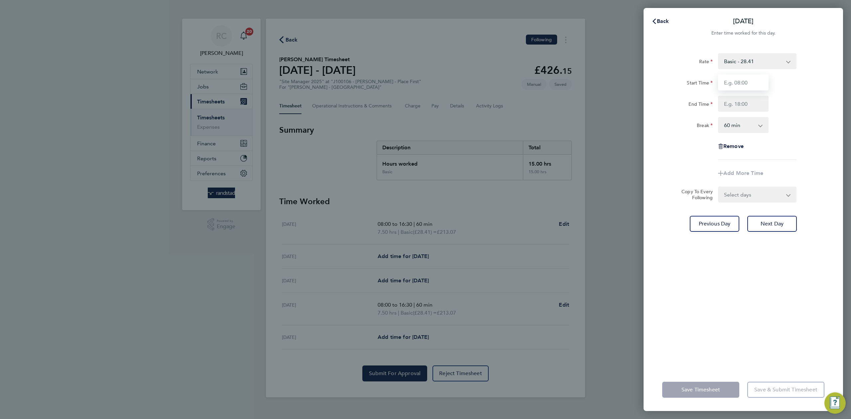
click at [753, 90] on input "Start Time" at bounding box center [743, 82] width 51 height 16
type input "08:00"
click at [752, 103] on input "End Time" at bounding box center [743, 104] width 51 height 16
type input "16:30"
click at [751, 126] on select "0 min 15 min 30 min 45 min 60 min 75 min 90 min" at bounding box center [739, 125] width 41 height 15
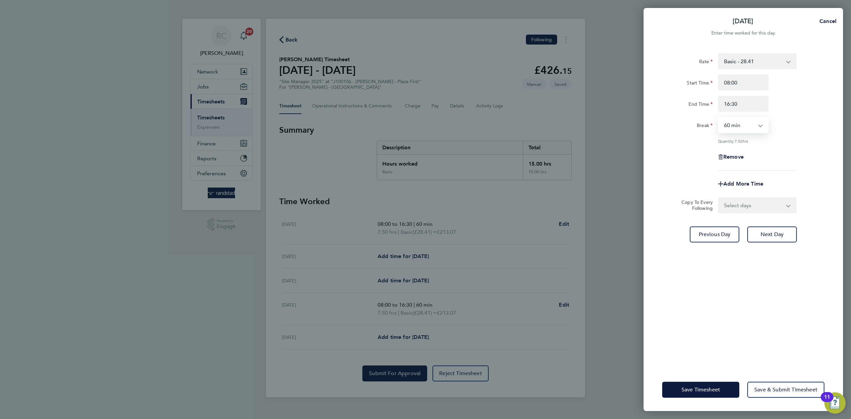
select select "30"
click at [719, 118] on select "0 min 15 min 30 min 45 min 60 min 75 min 90 min" at bounding box center [739, 125] width 41 height 15
click at [818, 152] on div "Remove" at bounding box center [744, 157] width 168 height 16
click at [757, 206] on select "Select days Day Wednesday Thursday Friday" at bounding box center [754, 205] width 70 height 15
select select "WED"
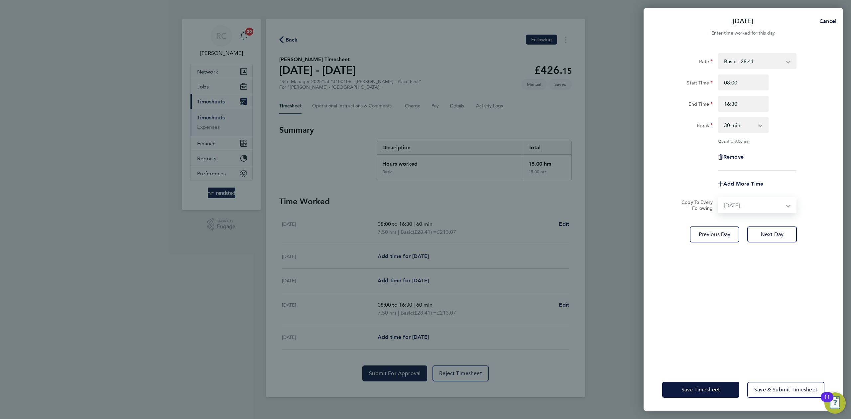
click at [719, 198] on select "Select days Day Wednesday Thursday Friday" at bounding box center [754, 205] width 70 height 15
select select "2025-08-08"
drag, startPoint x: 748, startPoint y: 329, endPoint x: 707, endPoint y: 354, distance: 48.7
click at [747, 329] on div "Rate Basic - 28.41 Start Time 08:00 End Time 16:30 Break 0 min 15 min 30 min 45…" at bounding box center [744, 206] width 200 height 323
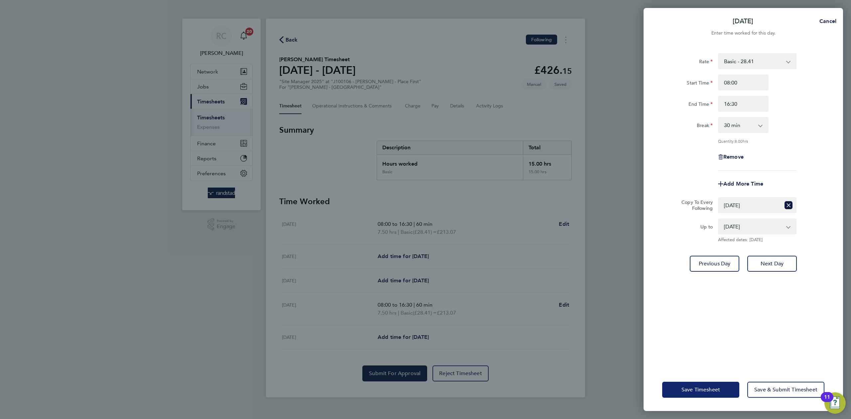
click at [664, 389] on button "Save Timesheet" at bounding box center [700, 390] width 77 height 16
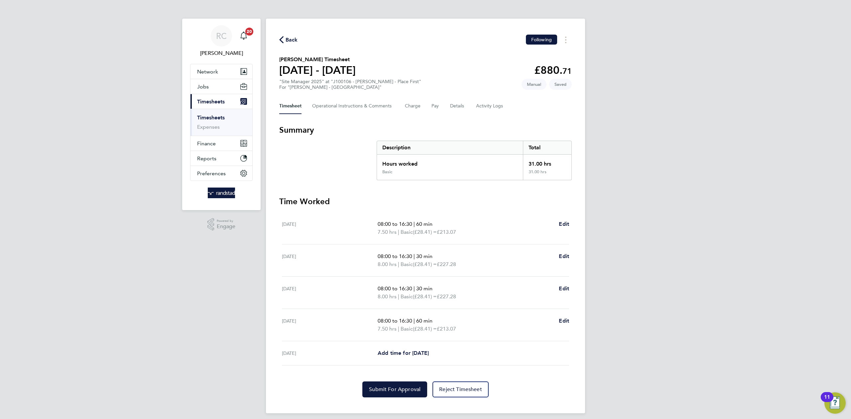
click at [570, 321] on ul "Mon 04 Aug 08:00 to 16:30 | 60 min 7.50 hrs | Basic (£28.41) = £213.07 Edit Tue…" at bounding box center [425, 288] width 293 height 153
click at [563, 322] on span "Edit" at bounding box center [564, 321] width 10 height 6
select select "60"
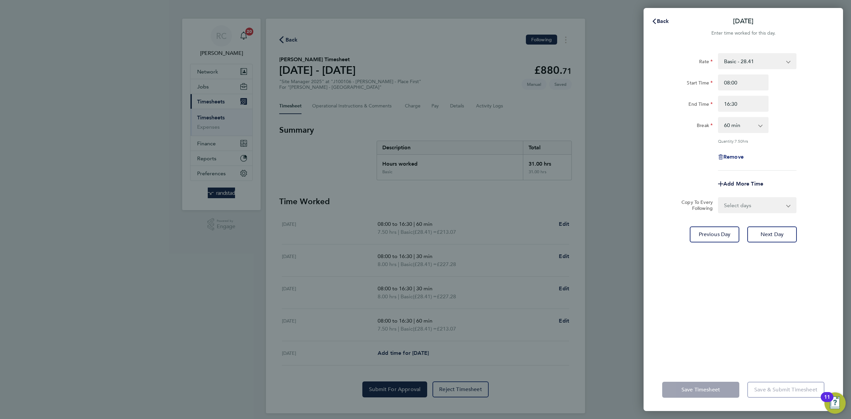
click at [743, 156] on span "Remove" at bounding box center [734, 157] width 20 height 6
select select "null"
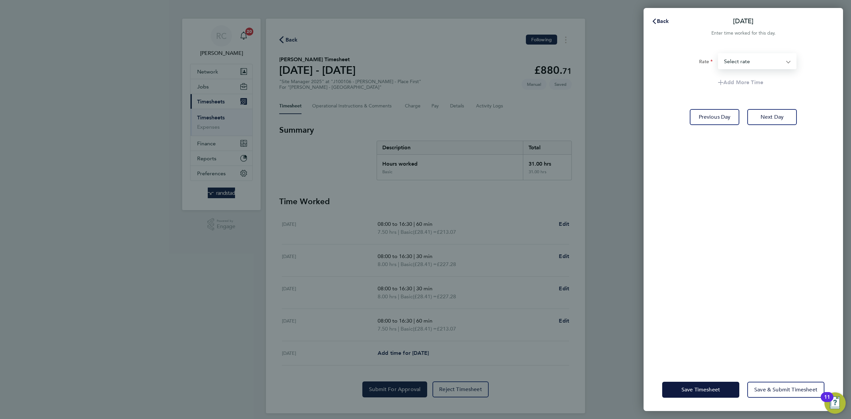
click at [767, 55] on select "Basic - 28.41 Select rate" at bounding box center [753, 61] width 69 height 15
select select "60"
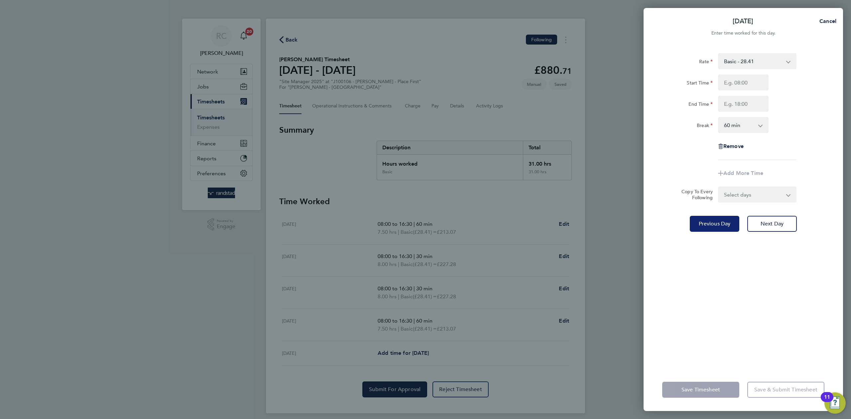
drag, startPoint x: 683, startPoint y: 300, endPoint x: 701, endPoint y: 225, distance: 77.2
click at [683, 295] on div "Rate Basic - 28.41 Start Time End Time Break 0 min 15 min 30 min 45 min 60 min …" at bounding box center [744, 206] width 200 height 323
click at [699, 264] on div "Rate Basic - 28.41 Start Time End Time Break 0 min 15 min 30 min 45 min 60 min …" at bounding box center [744, 206] width 200 height 323
click at [757, 74] on input "Start Time" at bounding box center [743, 82] width 51 height 16
type input "08:00"
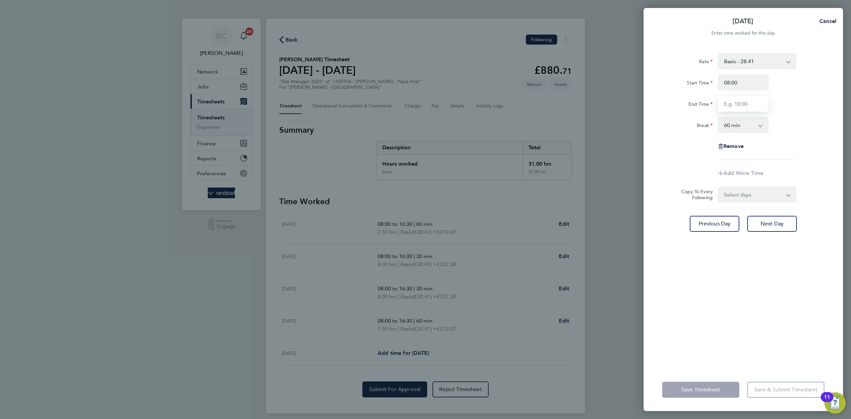
click at [753, 103] on input "End Time" at bounding box center [743, 104] width 51 height 16
type input "16:30"
click at [805, 131] on div "Break 0 min 15 min 30 min 45 min 60 min 75 min 90 min" at bounding box center [744, 125] width 168 height 16
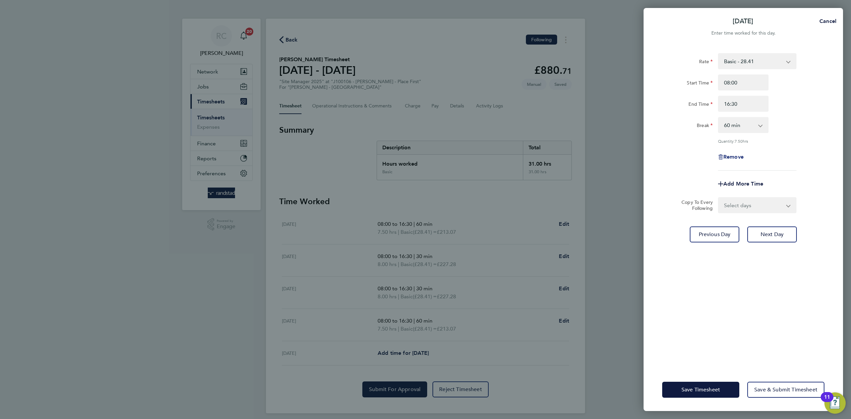
click at [737, 158] on span "Remove" at bounding box center [734, 157] width 20 height 6
select select "null"
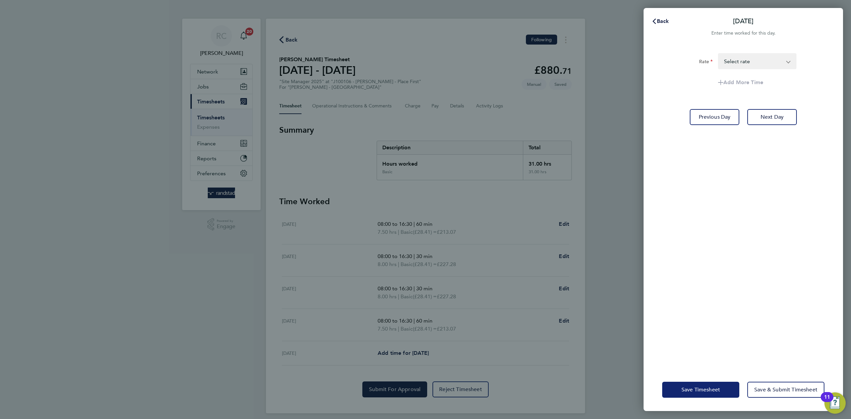
click at [666, 387] on button "Save Timesheet" at bounding box center [700, 390] width 77 height 16
click at [590, 363] on div "Back Thu 07 Aug Enter time worked for this day. Rate Basic - 28.41 Select rate …" at bounding box center [425, 209] width 851 height 419
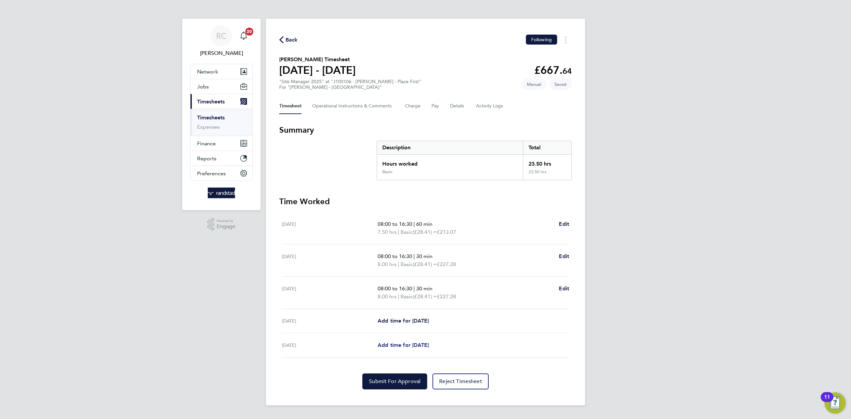
click at [426, 348] on span "Add time for Fri 08 Aug" at bounding box center [403, 345] width 51 height 6
select select "60"
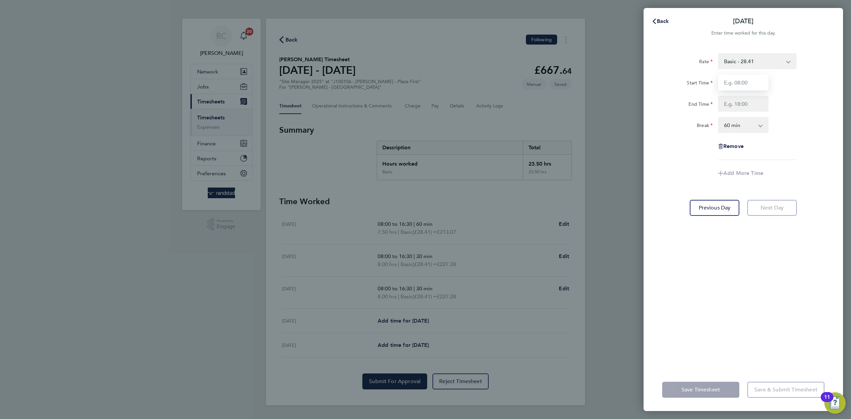
click at [749, 82] on input "Start Time" at bounding box center [743, 82] width 51 height 16
type input "08:00"
click at [748, 101] on input "End Time" at bounding box center [743, 104] width 51 height 16
type input "15:30"
click at [738, 127] on select "0 min 15 min 30 min 45 min 60 min 75 min 90 min" at bounding box center [739, 125] width 41 height 15
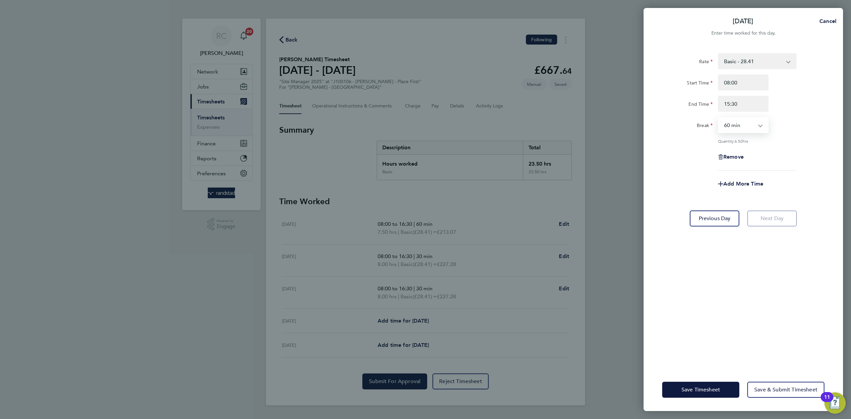
select select "30"
click at [719, 118] on select "0 min 15 min 30 min 45 min 60 min 75 min 90 min" at bounding box center [739, 125] width 41 height 15
click at [800, 144] on div "Rate Basic - 28.41 Start Time 08:00 End Time 15:30 Break 0 min 15 min 30 min 45…" at bounding box center [743, 111] width 162 height 117
click at [717, 383] on button "Save Timesheet" at bounding box center [700, 390] width 77 height 16
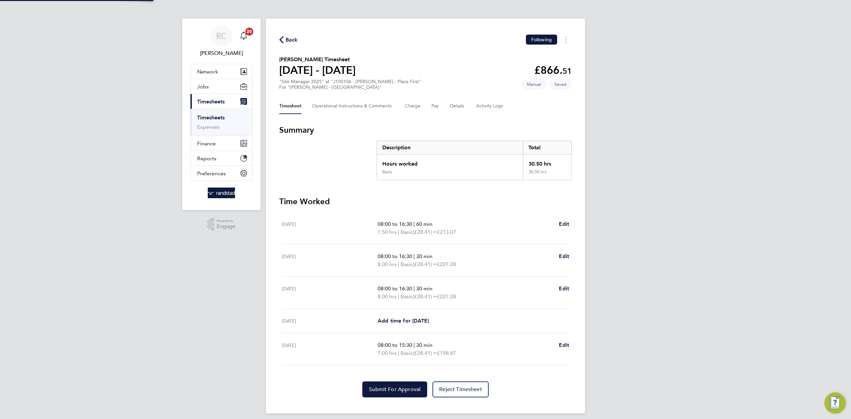
click at [622, 228] on div "RC Rebecca Cahill Notifications 20 Applications: Network Team Members Businesse…" at bounding box center [425, 212] width 851 height 424
click at [378, 387] on span "Submit For Approval" at bounding box center [395, 389] width 52 height 7
click at [683, 181] on div "RC Rebecca Cahill Notifications 20 Applications: Network Team Members Businesse…" at bounding box center [425, 212] width 851 height 424
click at [221, 117] on link "Timesheets" at bounding box center [211, 117] width 28 height 6
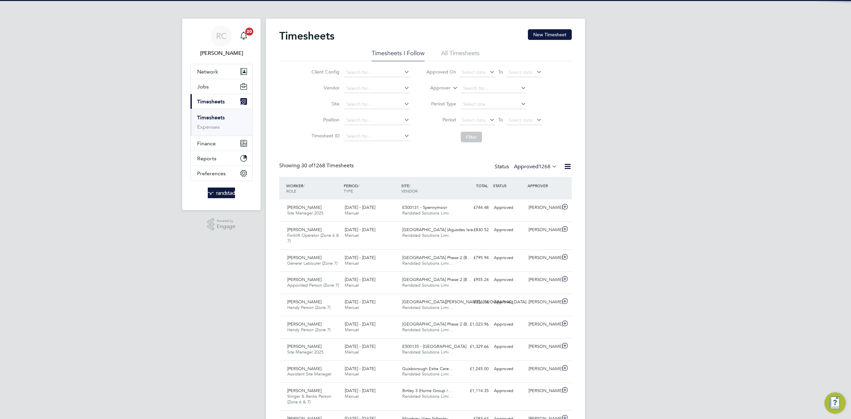
scroll to position [17, 58]
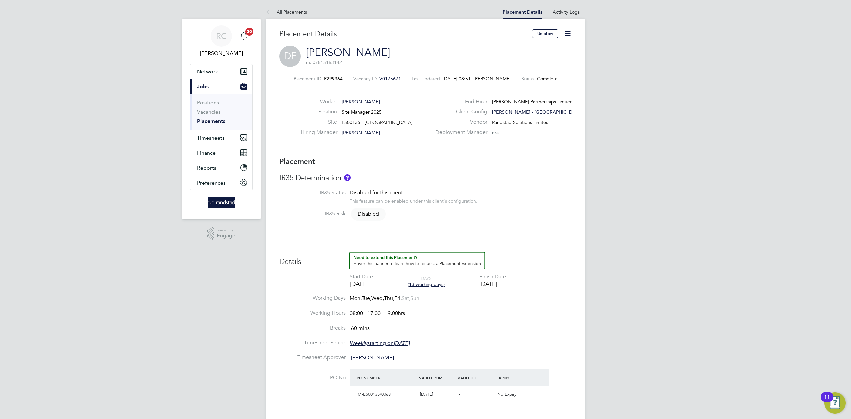
click at [570, 31] on icon at bounding box center [568, 33] width 8 height 8
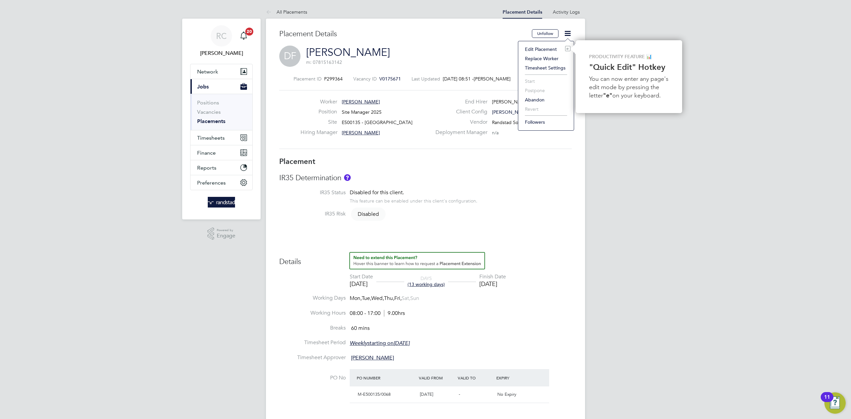
click at [555, 48] on li "Edit Placement e" at bounding box center [546, 49] width 49 height 9
type input "[PERSON_NAME]"
type input "[DATE]"
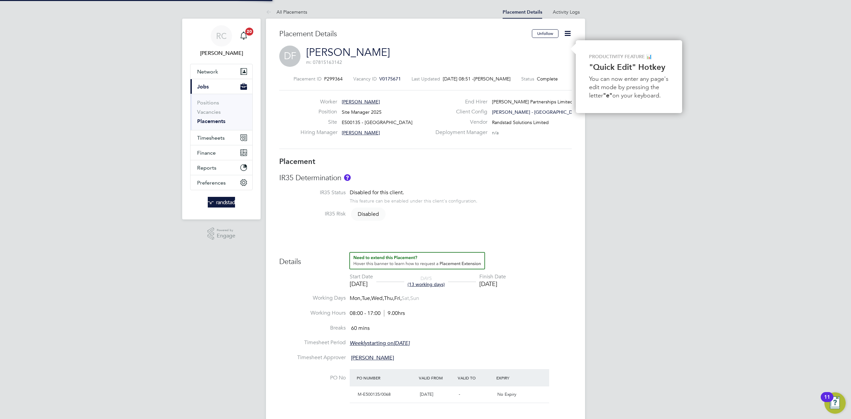
type input "08:00"
type input "17:00"
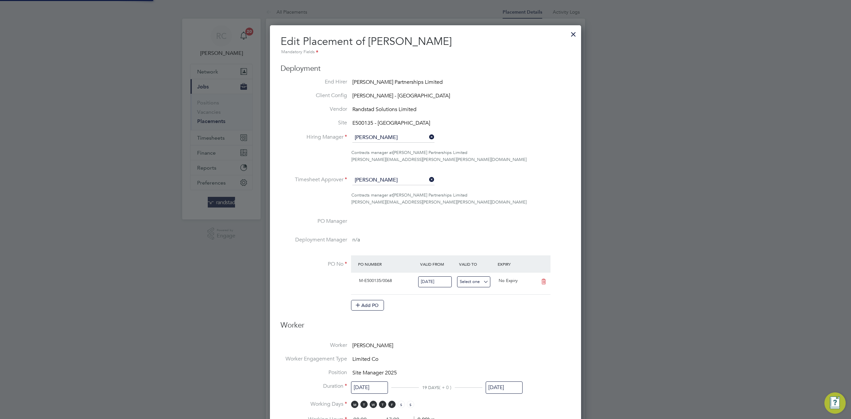
scroll to position [3, 3]
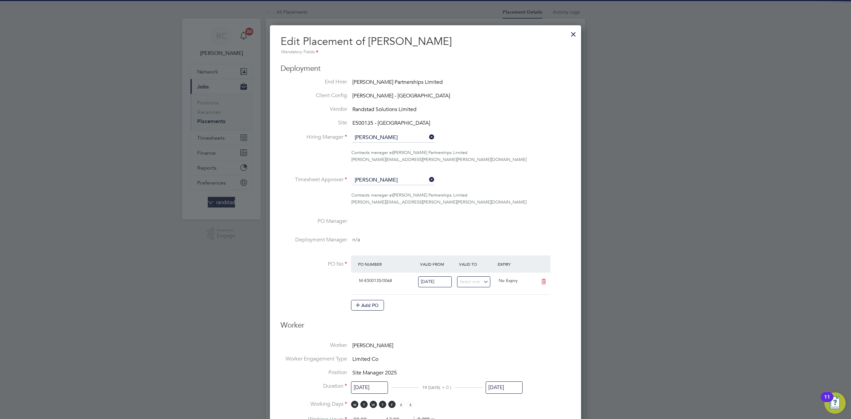
click at [505, 383] on input "[DATE]" at bounding box center [504, 387] width 37 height 12
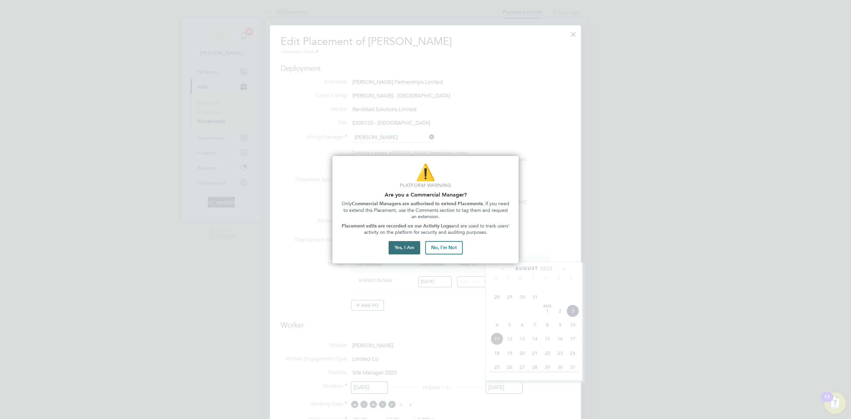
click at [413, 248] on button "Yes, I Am" at bounding box center [405, 247] width 32 height 13
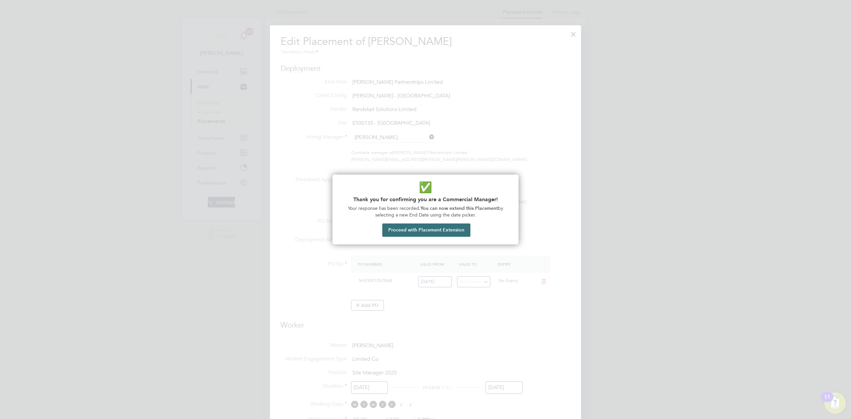
click at [411, 230] on button "Proceed with Placement Extension" at bounding box center [426, 229] width 88 height 13
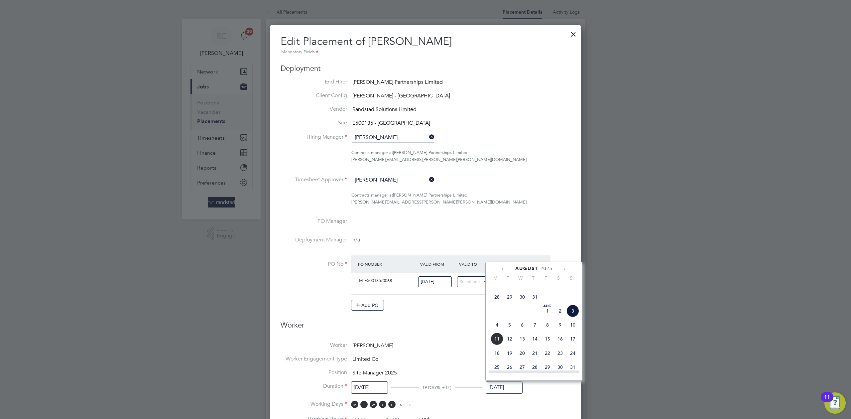
click at [563, 270] on icon at bounding box center [564, 268] width 6 height 7
click at [573, 328] on span "28" at bounding box center [573, 321] width 13 height 13
type input "[DATE]"
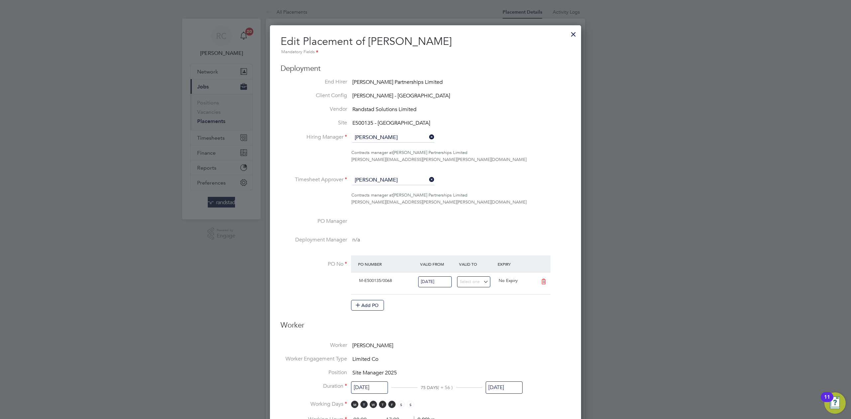
click at [458, 339] on ng-form "Deployment End Hirer [PERSON_NAME] Partnerships Limited Client Config [PERSON_N…" at bounding box center [426, 399] width 290 height 670
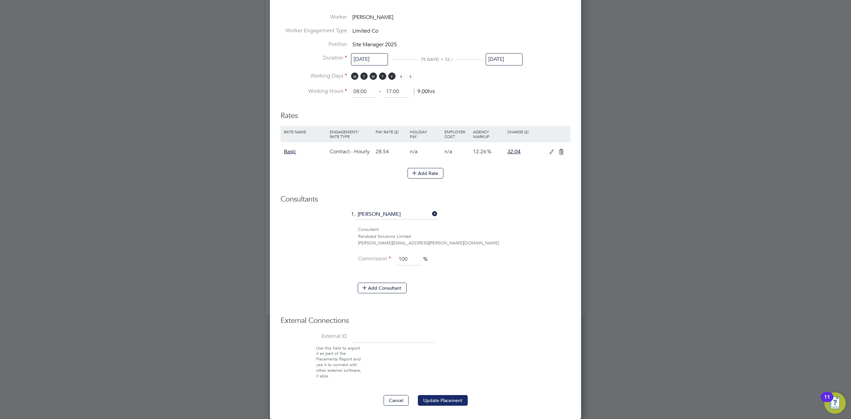
drag, startPoint x: 455, startPoint y: 396, endPoint x: 460, endPoint y: 394, distance: 5.5
click at [454, 397] on button "Update Placement" at bounding box center [443, 400] width 50 height 11
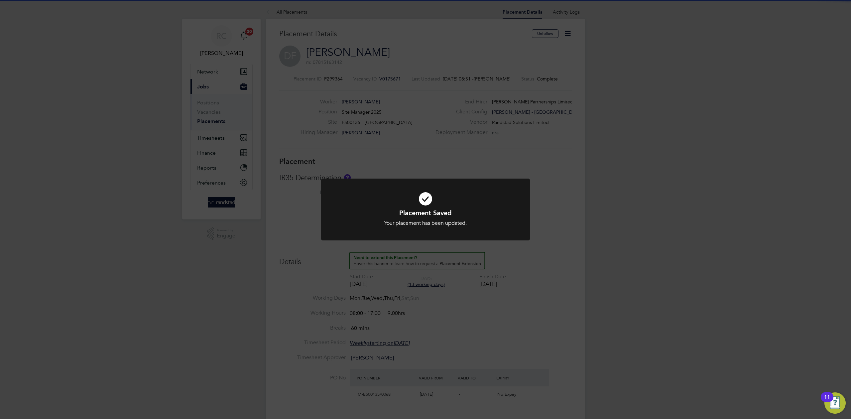
click at [661, 176] on div "Placement Saved Your placement has been updated. Cancel Okay" at bounding box center [425, 209] width 851 height 419
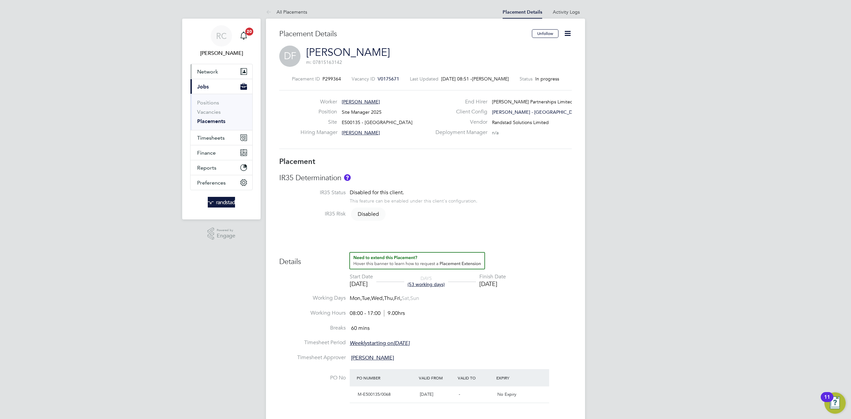
click at [212, 70] on span "Network" at bounding box center [207, 72] width 21 height 6
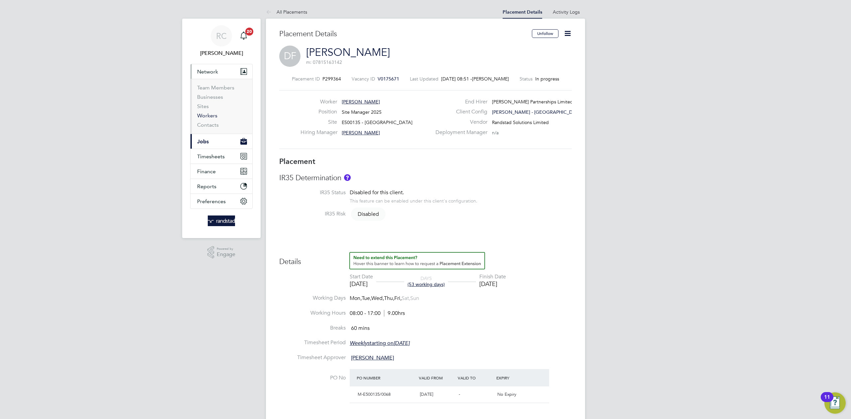
click at [213, 114] on link "Workers" at bounding box center [207, 115] width 20 height 6
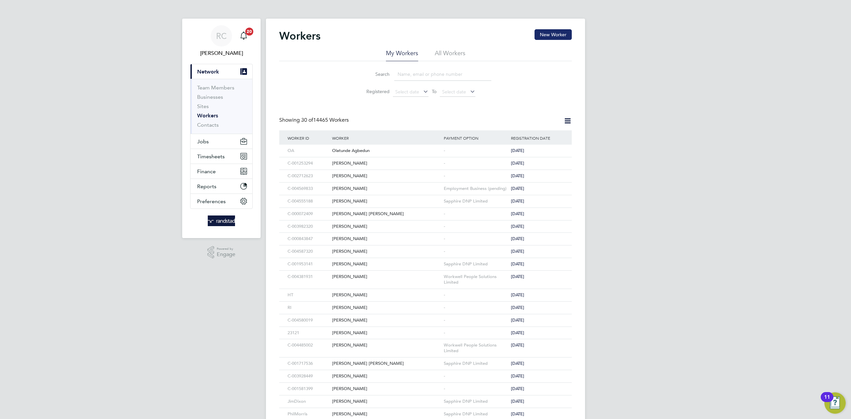
click at [556, 31] on button "New Worker" at bounding box center [553, 34] width 37 height 11
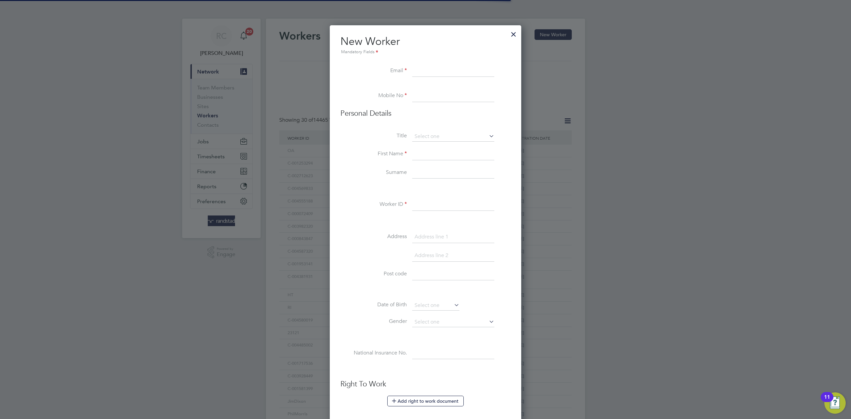
scroll to position [598, 192]
paste input "[EMAIL_ADDRESS][DOMAIN_NAME]"
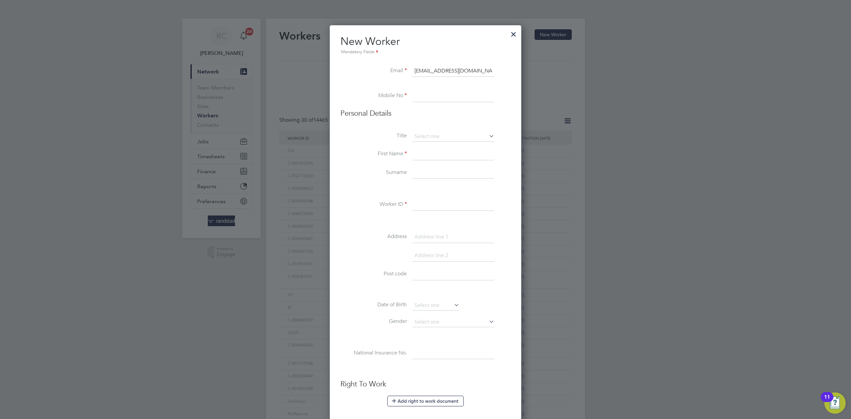
type input "[EMAIL_ADDRESS][DOMAIN_NAME]"
click at [413, 95] on input at bounding box center [453, 96] width 82 height 12
paste input "07309805422"
type input "07309805422"
click at [431, 149] on input at bounding box center [453, 154] width 82 height 12
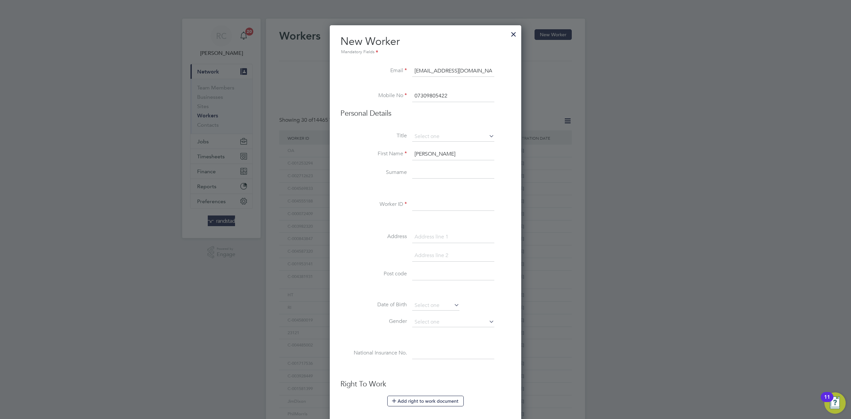
type input "[PERSON_NAME]"
click at [421, 175] on input at bounding box center [453, 173] width 82 height 12
type input "[PERSON_NAME]"
click at [431, 209] on input at bounding box center [453, 205] width 82 height 12
paste input "C-000594561"
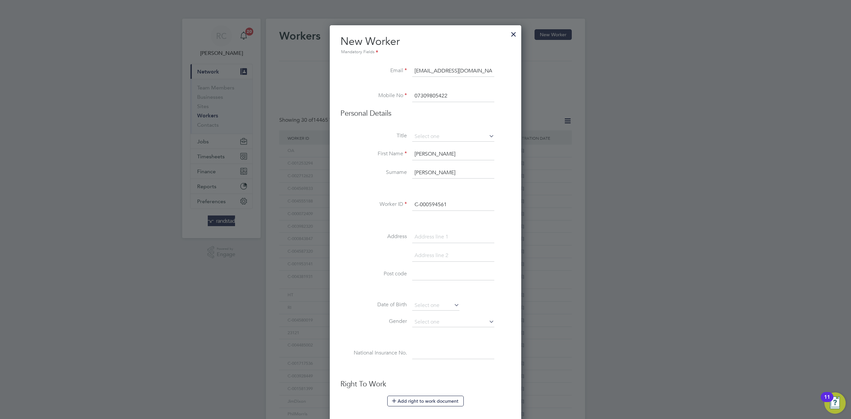
type input "C-000594561"
click at [366, 219] on li at bounding box center [426, 221] width 170 height 7
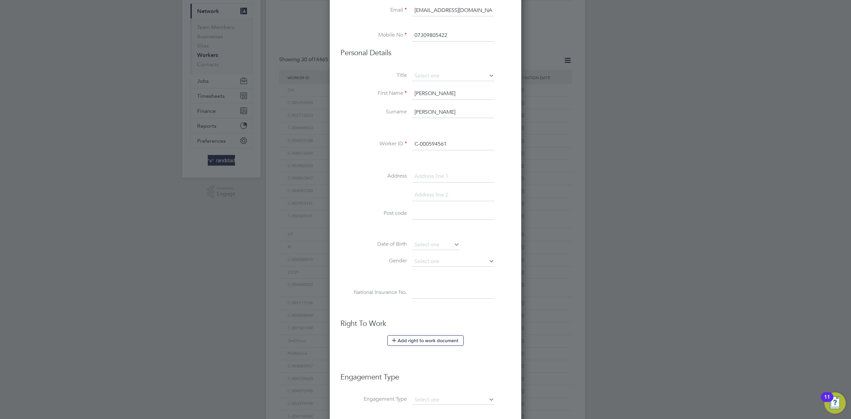
scroll to position [189, 0]
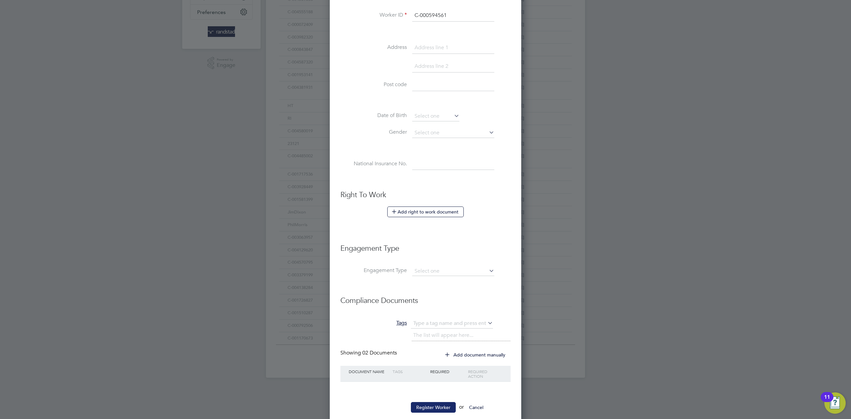
click at [440, 409] on button "Register Worker" at bounding box center [433, 407] width 45 height 11
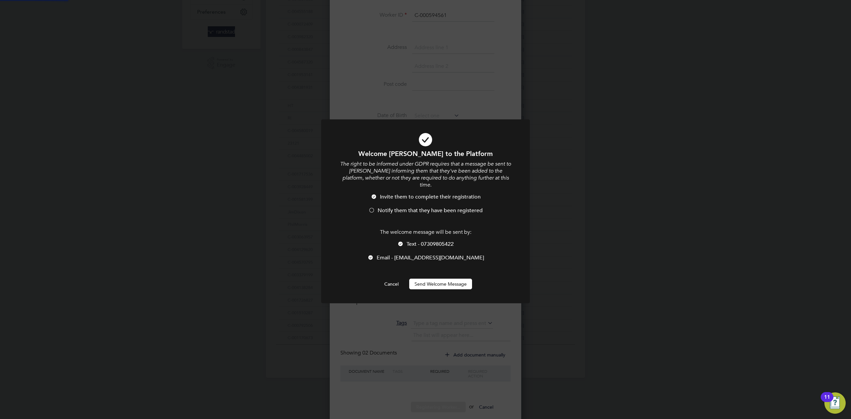
scroll to position [0, 0]
click at [448, 279] on button "Send Welcome Message" at bounding box center [440, 284] width 63 height 11
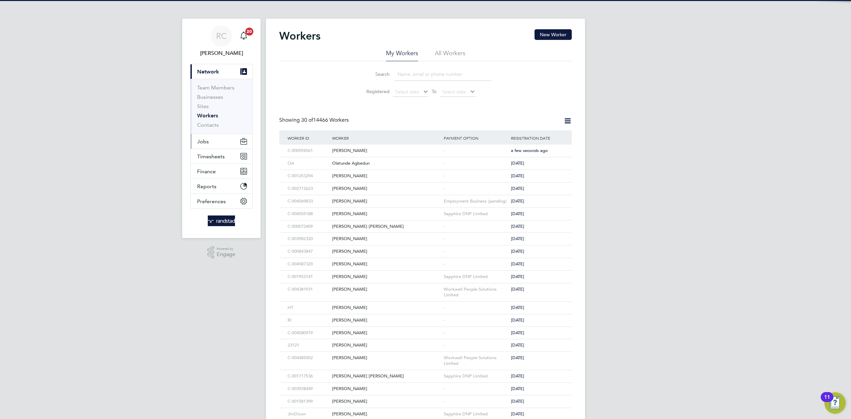
click at [204, 141] on span "Jobs" at bounding box center [203, 141] width 12 height 6
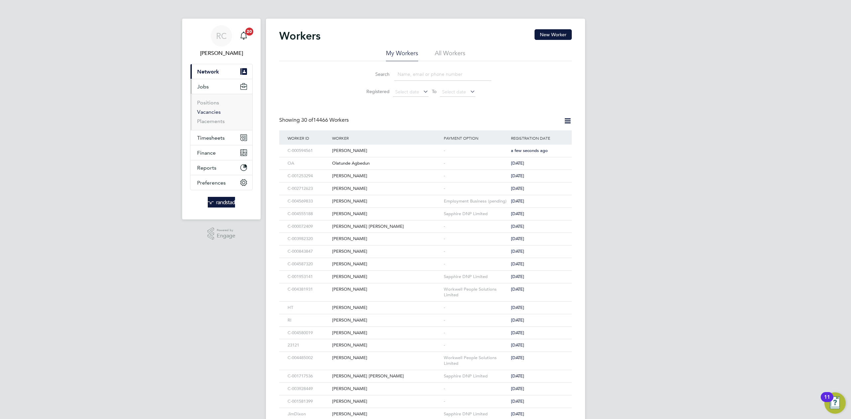
click at [218, 113] on link "Vacancies" at bounding box center [209, 112] width 24 height 6
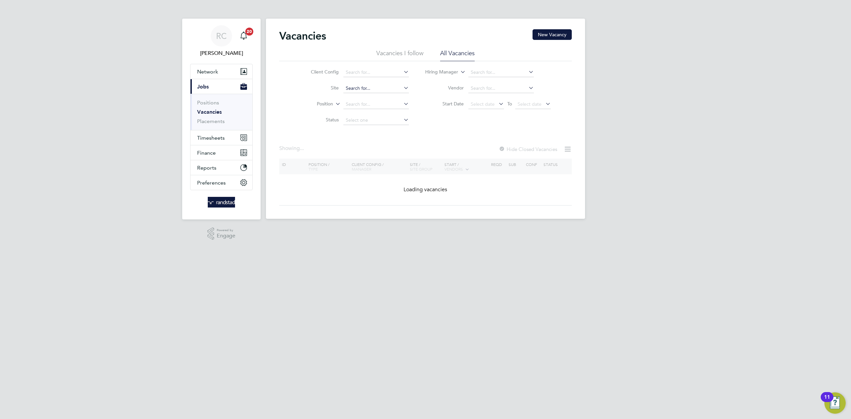
click at [376, 89] on input at bounding box center [377, 88] width 66 height 9
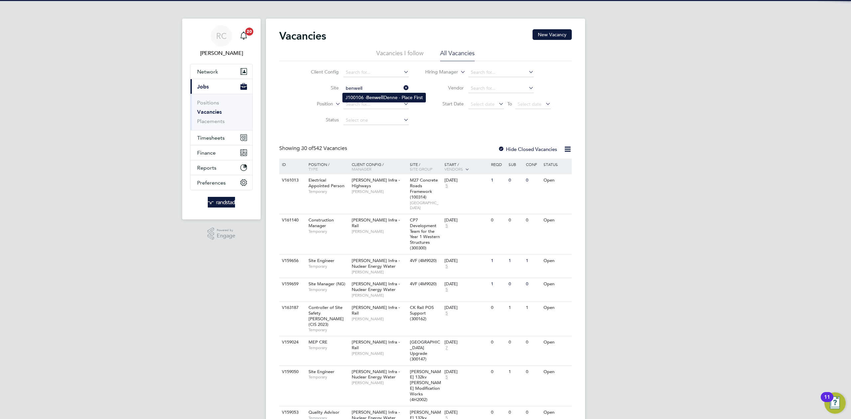
click at [378, 97] on b "Benwell" at bounding box center [374, 98] width 17 height 6
type input "J100106 - Benwell Denne - Place First"
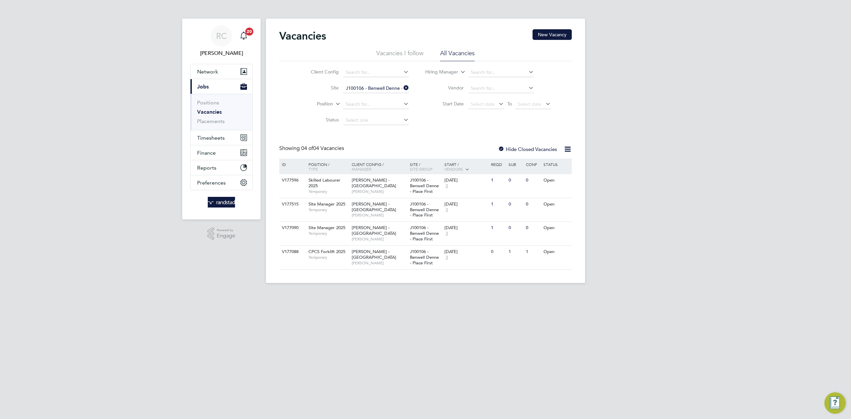
click at [640, 143] on div "RC [PERSON_NAME] Notifications 20 Applications: Network Team Members Businesses…" at bounding box center [425, 147] width 851 height 294
click at [464, 237] on div "[DATE] 3" at bounding box center [460, 231] width 35 height 18
click at [461, 209] on div "[DATE] 3" at bounding box center [460, 207] width 35 height 18
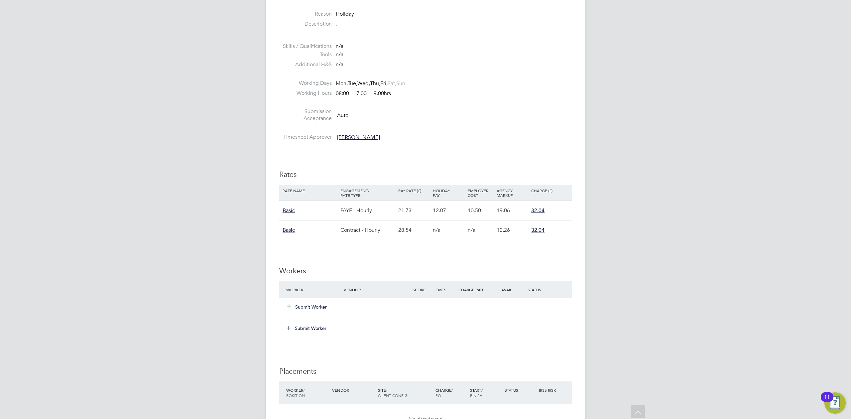
scroll to position [286, 0]
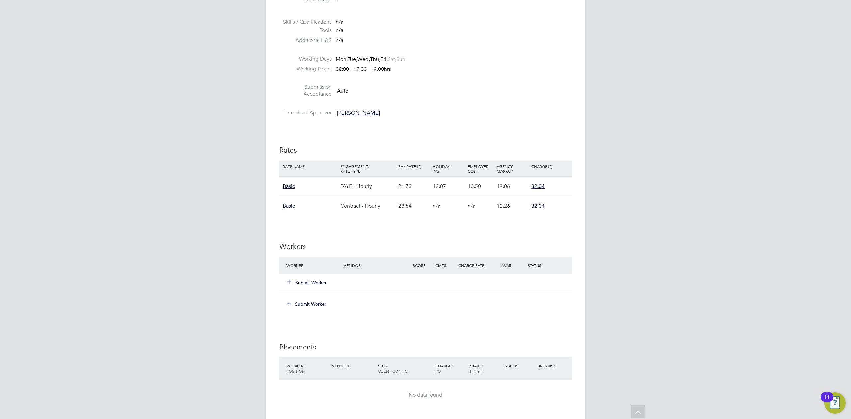
click at [324, 282] on button "Submit Worker" at bounding box center [307, 282] width 40 height 7
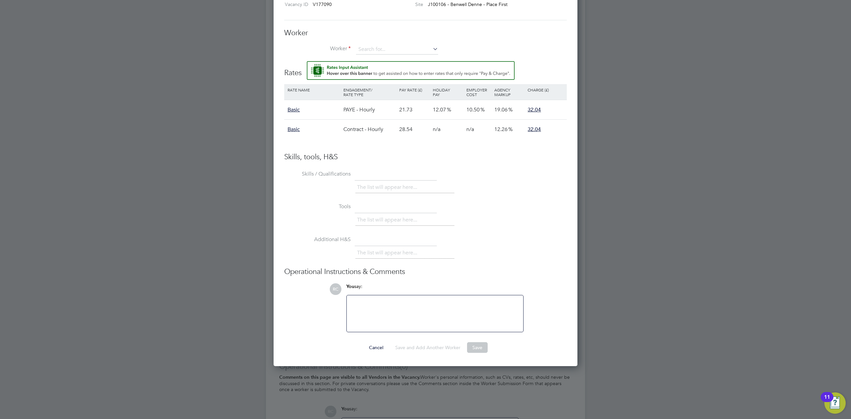
scroll to position [363, 0]
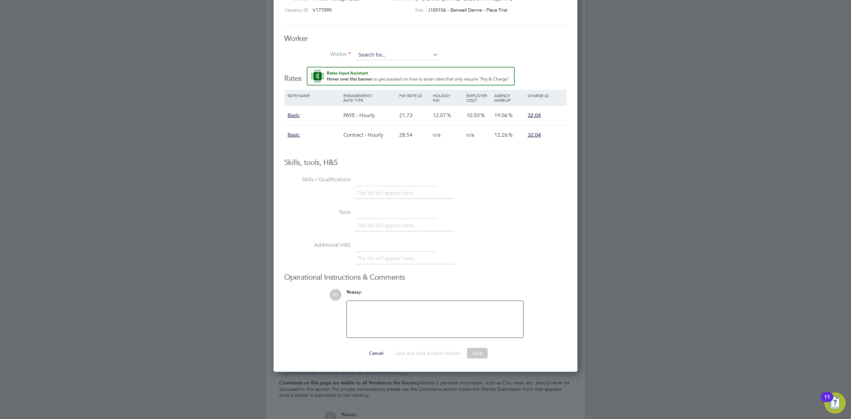
click at [397, 52] on input at bounding box center [397, 55] width 82 height 10
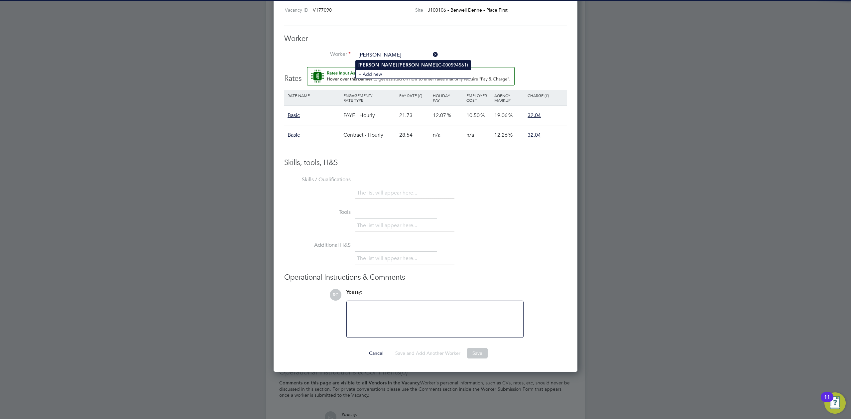
click at [404, 61] on li "John Jubb (C-000594561)" at bounding box center [413, 65] width 115 height 9
type input "John Jubb (C-000594561)"
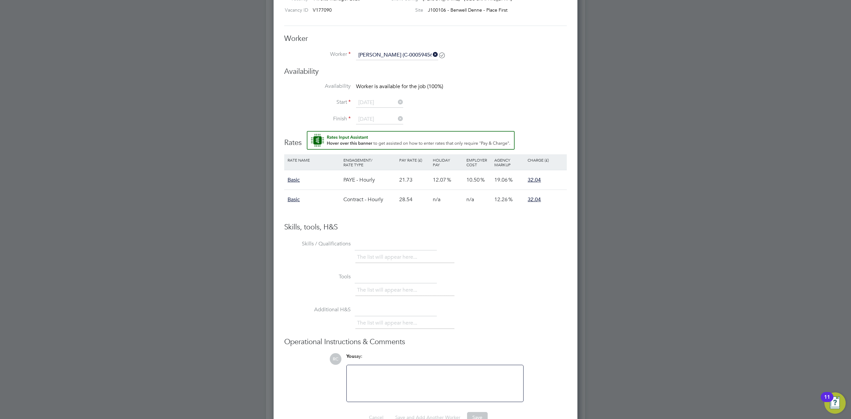
scroll to position [3, 3]
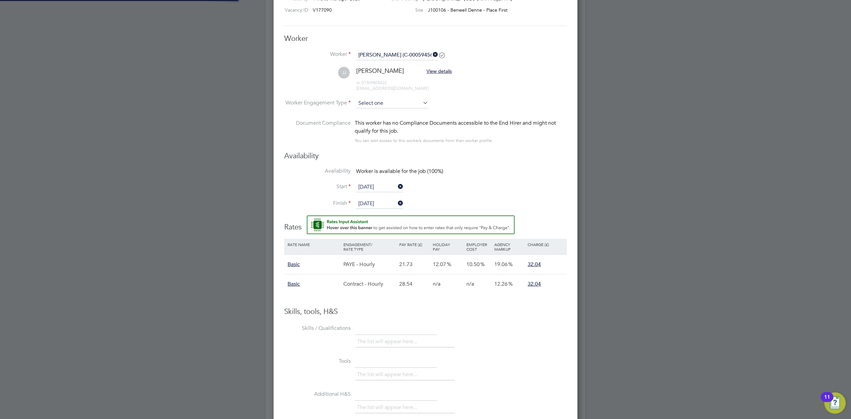
click at [382, 105] on input at bounding box center [392, 103] width 72 height 10
click at [385, 114] on li "Contract" at bounding box center [392, 113] width 73 height 9
type input "Contract"
click at [516, 164] on div "Availability Availability Worker is available for the job (100%) Start 04 Aug 2…" at bounding box center [425, 183] width 283 height 64
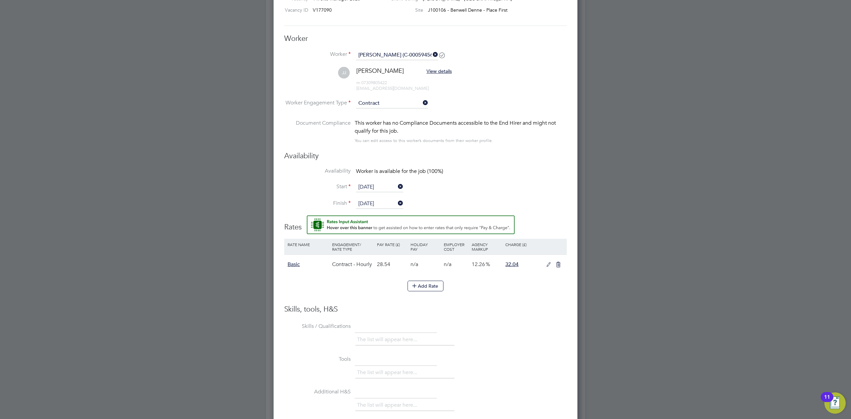
click at [536, 342] on div "The list will appear here..." at bounding box center [462, 340] width 212 height 13
click at [550, 263] on icon at bounding box center [549, 264] width 8 height 5
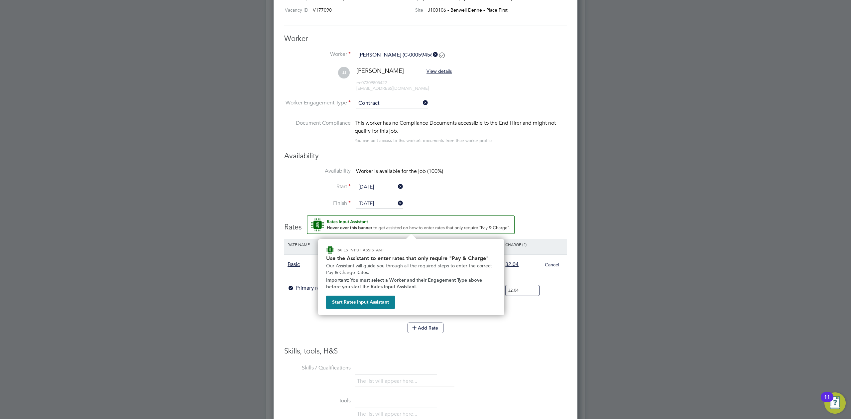
click at [524, 338] on li "Add Rate" at bounding box center [425, 331] width 283 height 17
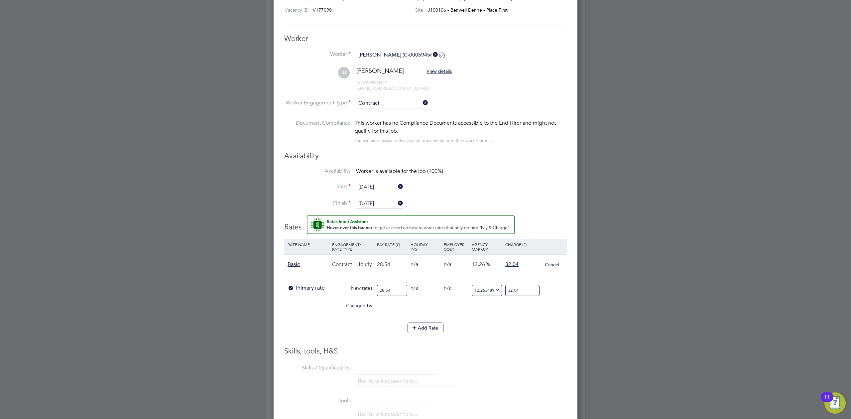
click at [391, 289] on input "28.54" at bounding box center [392, 290] width 30 height 11
type input "28"
type input "31.433777154870356"
type input "2"
type input "2.245269796776454"
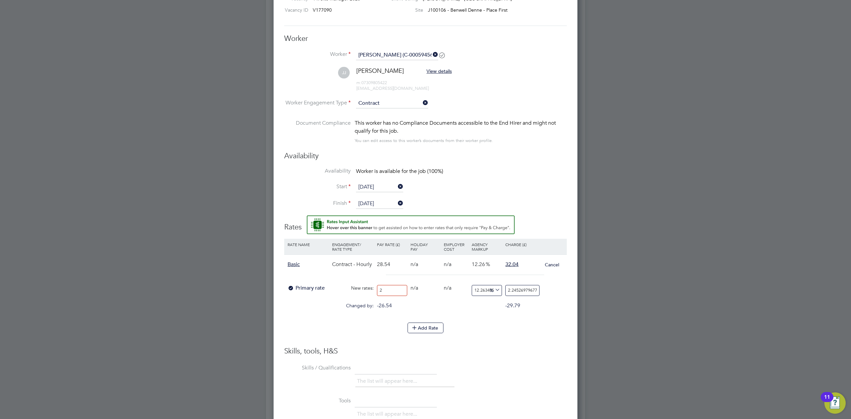
type input "24"
type input "26.94323756131745"
type input "24.9"
type input "27.953608969866853"
type input "24.91"
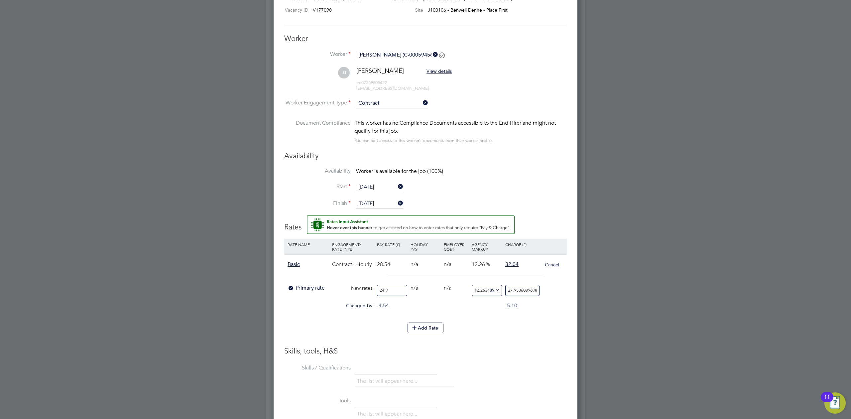
type input "27.964835318850735"
type input "24.91"
click at [523, 289] on input "27.964835318850735" at bounding box center [523, 290] width 34 height 11
drag, startPoint x: 504, startPoint y: 290, endPoint x: 509, endPoint y: 292, distance: 5.5
click at [508, 292] on div "Primary rate New rates: 24.91 0 n/a 0 n/a 12.263489838822705 3.054835318850735 …" at bounding box center [425, 291] width 283 height 18
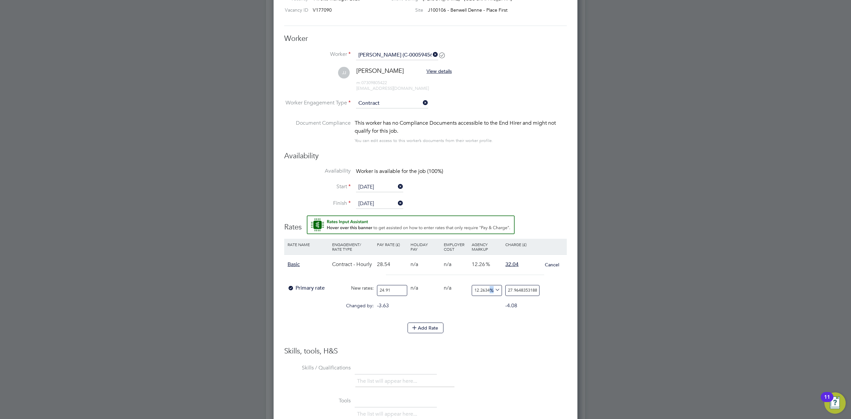
click at [511, 292] on input "27.964835318850735" at bounding box center [523, 290] width 34 height 11
drag, startPoint x: 509, startPoint y: 292, endPoint x: 598, endPoint y: 295, distance: 89.8
click at [585, 295] on div "All Vacancies Vacancy Details Activity Logs Vacancy Details Activity Logs All V…" at bounding box center [425, 71] width 319 height 858
type input "-91.97109594540345"
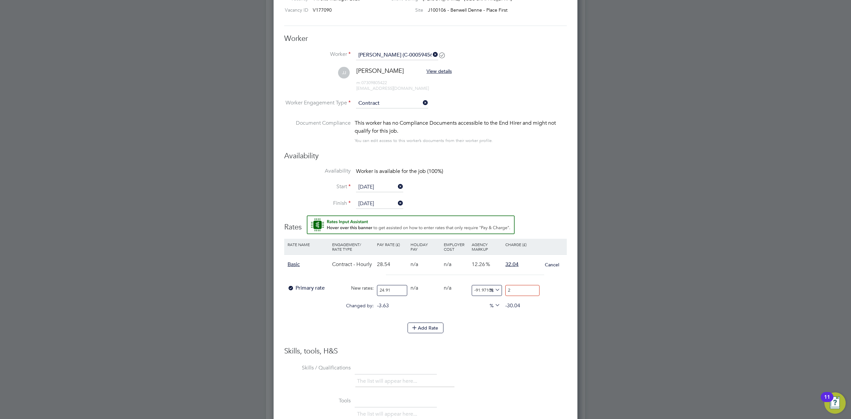
type input "28"
type input "12.404656764351666"
type input "28"
click at [524, 291] on input "28" at bounding box center [523, 290] width 34 height 11
type input "14.010437575270975"
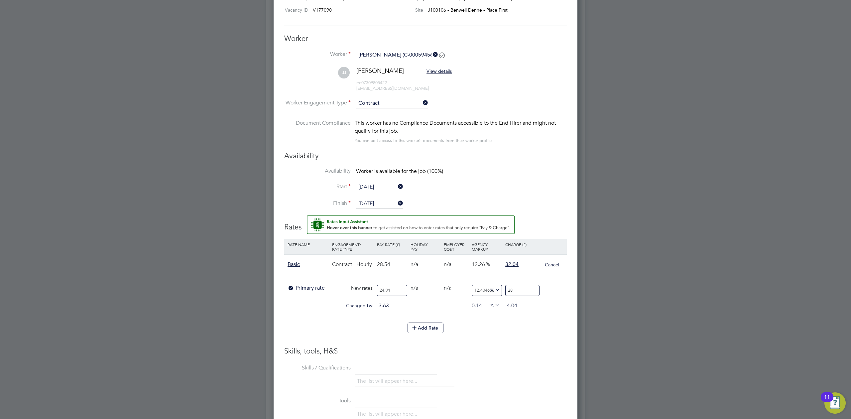
type input "28.4"
type input "14.050582095543959"
type input "28.41"
click at [536, 329] on div "Add Rate" at bounding box center [425, 328] width 283 height 11
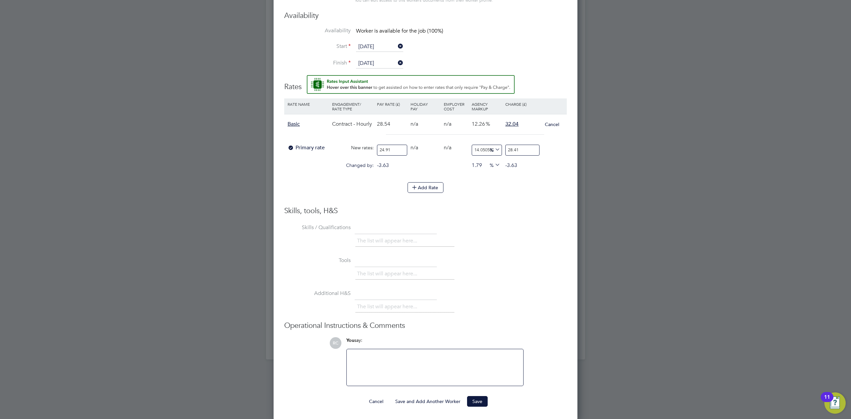
scroll to position [506, 0]
click at [479, 402] on button "Save" at bounding box center [477, 400] width 21 height 11
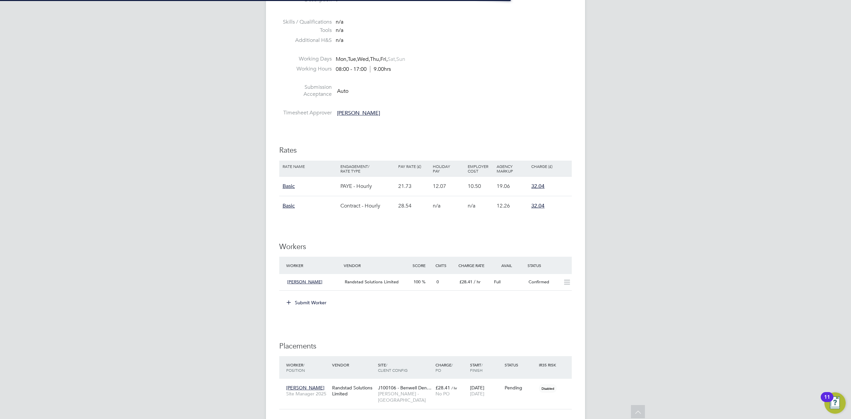
scroll to position [3, 3]
click at [721, 233] on div "RC Rebecca Cahill Notifications 20 Applications: Network Team Members Businesse…" at bounding box center [425, 150] width 851 height 872
click at [696, 266] on div "RC Rebecca Cahill Notifications 20 Applications: Network Team Members Businesse…" at bounding box center [425, 150] width 851 height 872
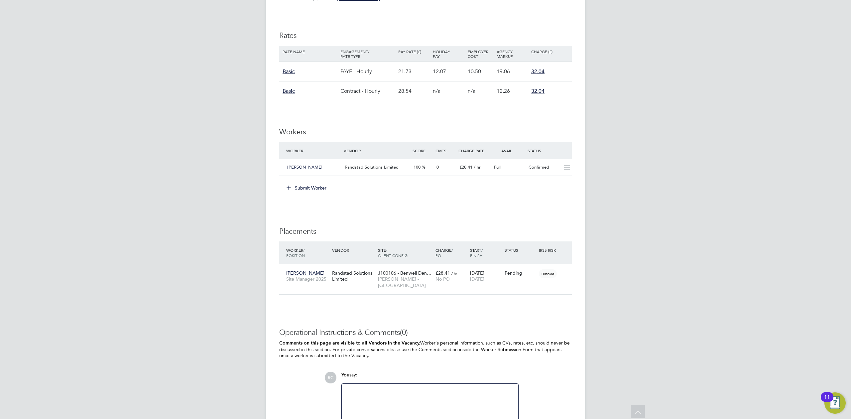
scroll to position [449, 0]
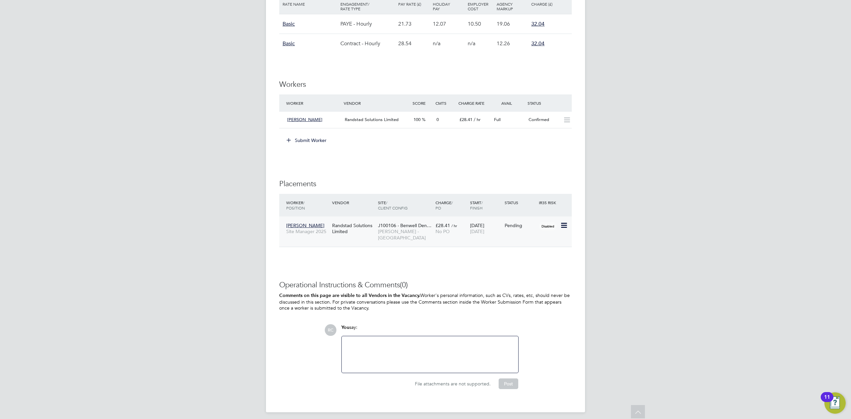
click at [565, 226] on icon at bounding box center [563, 225] width 7 height 8
click at [529, 266] on li "Start" at bounding box center [543, 268] width 47 height 9
type input "[PERSON_NAME]"
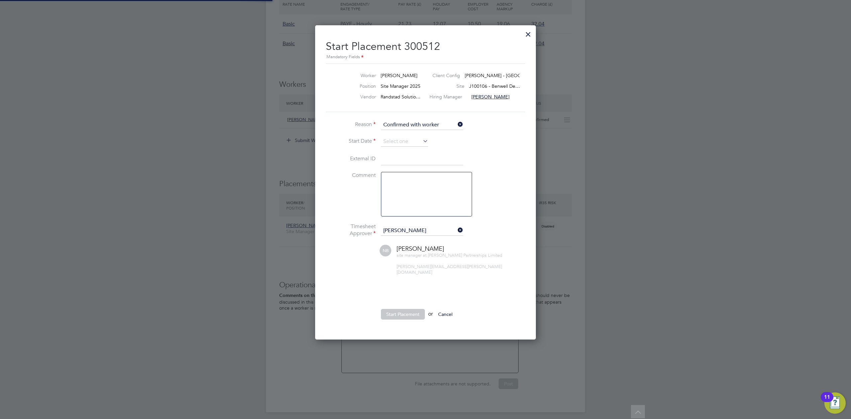
scroll to position [6, 82]
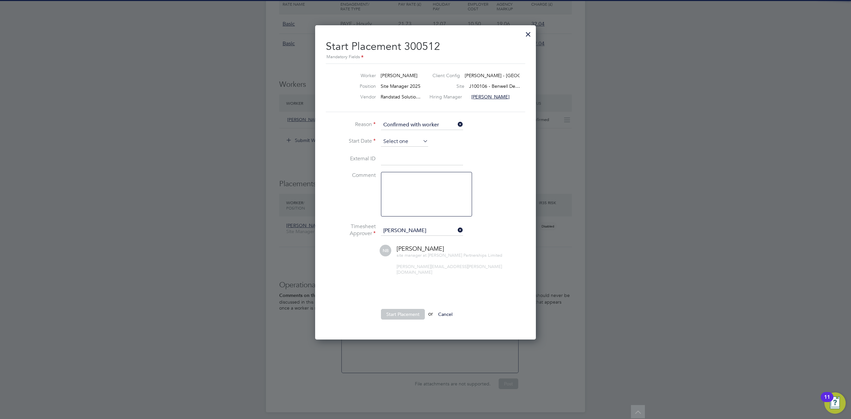
click at [412, 142] on input at bounding box center [404, 142] width 47 height 10
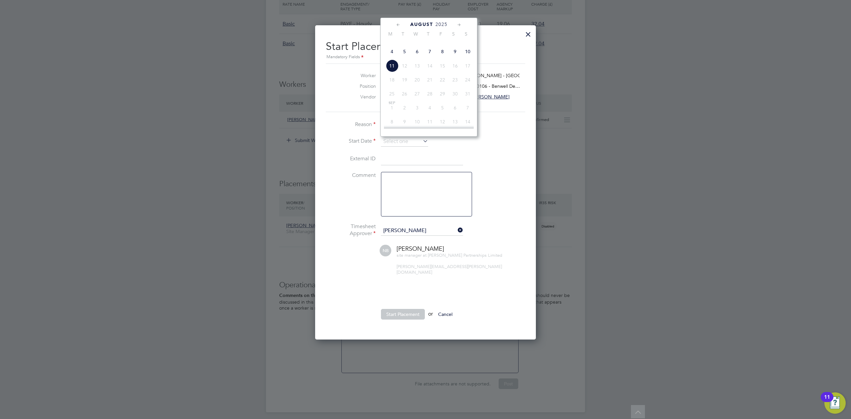
click at [392, 58] on span "4" at bounding box center [392, 51] width 13 height 13
type input "[DATE]"
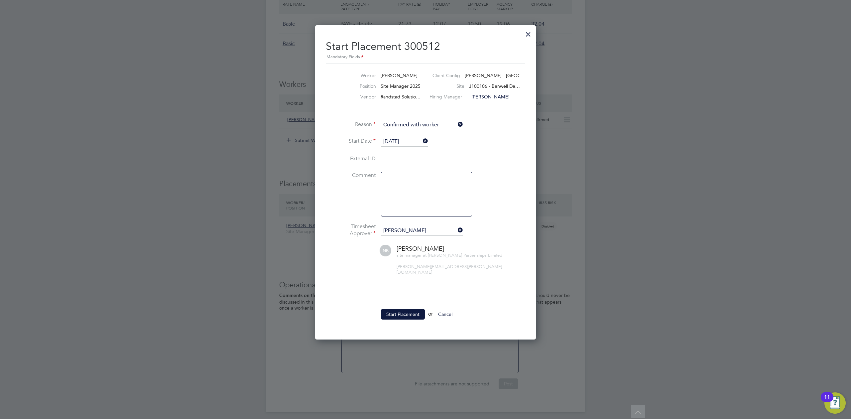
click at [499, 282] on li at bounding box center [426, 285] width 200 height 7
click at [409, 312] on button "Start Placement" at bounding box center [403, 314] width 44 height 11
